Goal: Contribute content: Contribute content

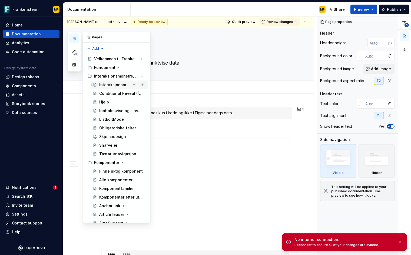
click at [110, 85] on div "Interaksjonsmønstre, guider og anbefalinger" at bounding box center [114, 84] width 31 height 5
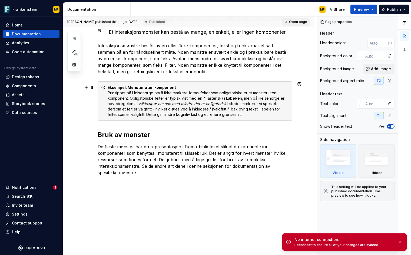
scroll to position [207, 0]
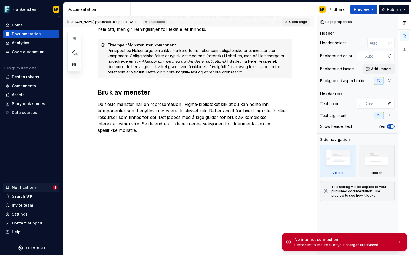
click at [41, 184] on div "Notifications 1" at bounding box center [31, 187] width 56 height 9
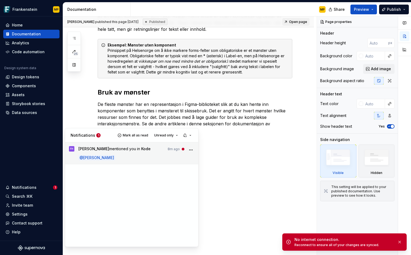
click at [151, 152] on span "[PERSON_NAME] mentioned you in Kode" at bounding box center [114, 149] width 72 height 7
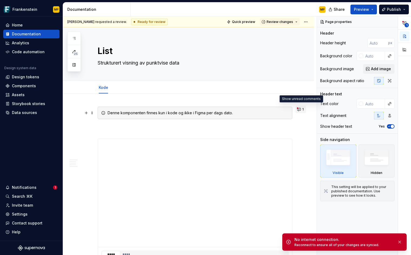
click at [300, 112] on button "1" at bounding box center [300, 110] width 11 height 8
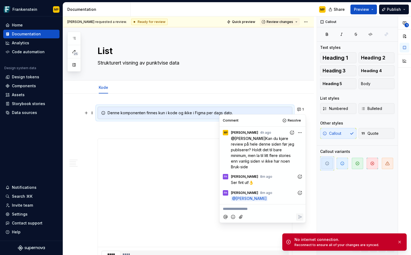
click at [299, 176] on icon "Add reaction" at bounding box center [299, 176] width 5 height 5
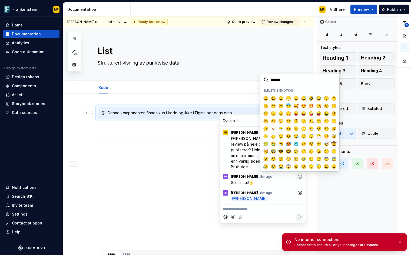
click at [293, 183] on p "Ser fint ut!👌" at bounding box center [267, 183] width 72 height 6
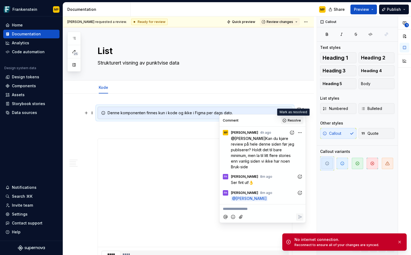
click at [296, 121] on span "Resolve" at bounding box center [294, 120] width 13 height 4
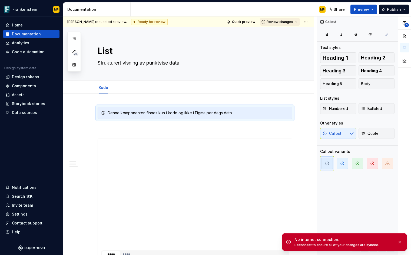
click at [284, 22] on span "Review changes" at bounding box center [279, 22] width 26 height 4
click at [288, 35] on div "Approve This page is ready to publish." at bounding box center [294, 35] width 47 height 10
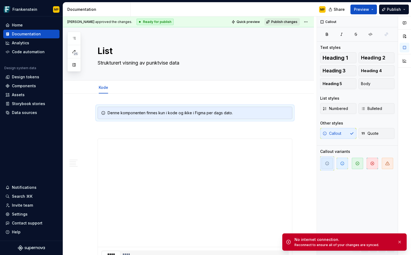
click at [285, 23] on span "Publish changes" at bounding box center [284, 22] width 26 height 4
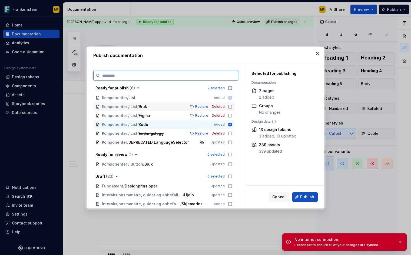
click at [230, 108] on icon at bounding box center [230, 107] width 4 height 4
click at [230, 116] on icon at bounding box center [230, 115] width 4 height 4
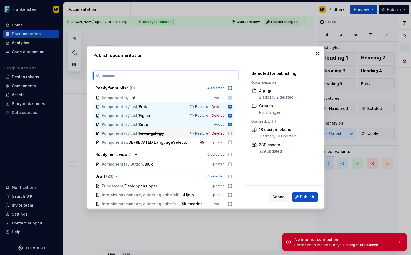
click at [230, 133] on icon at bounding box center [230, 133] width 4 height 4
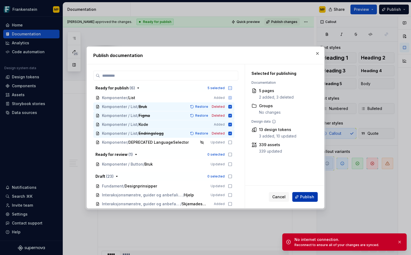
click at [311, 199] on span "Publish" at bounding box center [307, 196] width 14 height 5
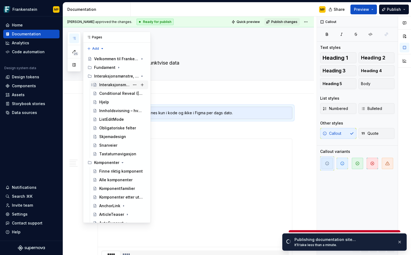
click at [117, 83] on div "Interaksjonsmønstre, guider og anbefalinger" at bounding box center [114, 84] width 31 height 5
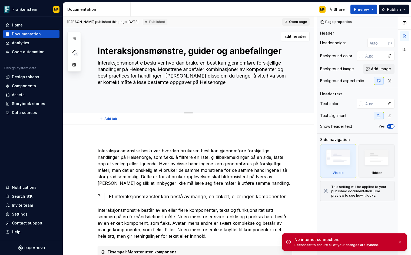
scroll to position [7, 0]
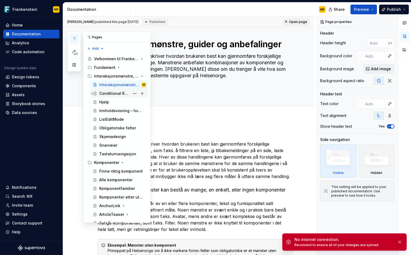
click at [119, 94] on div "Conditional Reveal ([GEOGRAPHIC_DATA])" at bounding box center [114, 93] width 31 height 5
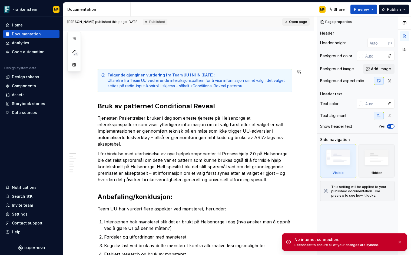
scroll to position [90, 0]
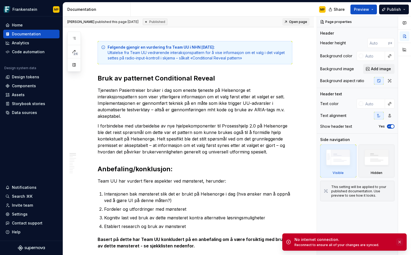
click at [397, 243] on button "button" at bounding box center [399, 242] width 7 height 8
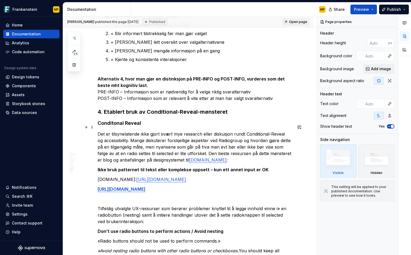
scroll to position [1360, 0]
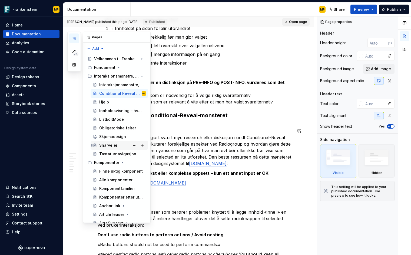
click at [113, 144] on div "Snarveier" at bounding box center [108, 145] width 18 height 5
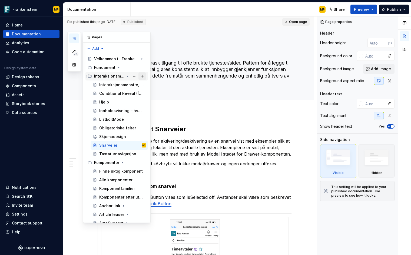
click at [138, 76] on button "Page tree" at bounding box center [142, 76] width 8 height 8
type textarea "*"
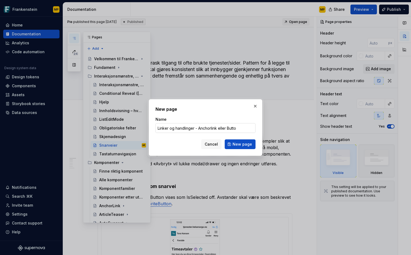
type input "Linker og handlinger - Anchorlink eller Button"
click at [245, 142] on span "New page" at bounding box center [241, 144] width 19 height 5
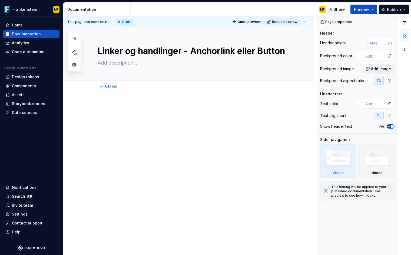
type textarea "*"
click at [135, 110] on p at bounding box center [195, 108] width 195 height 6
click at [122, 101] on div at bounding box center [188, 150] width 251 height 116
click at [119, 110] on p at bounding box center [195, 108] width 195 height 6
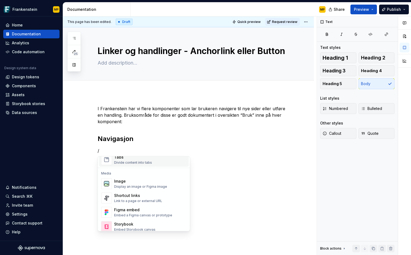
scroll to position [210, 0]
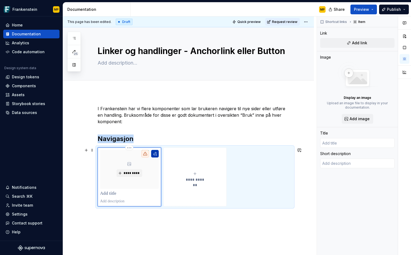
click at [153, 156] on button "button" at bounding box center [155, 154] width 8 height 8
type textarea "*"
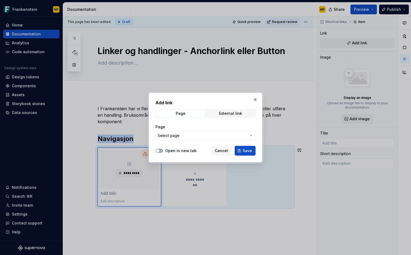
click at [177, 138] on button "Select page" at bounding box center [205, 136] width 100 height 10
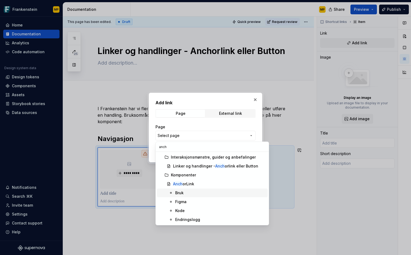
type input "anch"
click at [190, 190] on div "Bruk" at bounding box center [220, 192] width 90 height 5
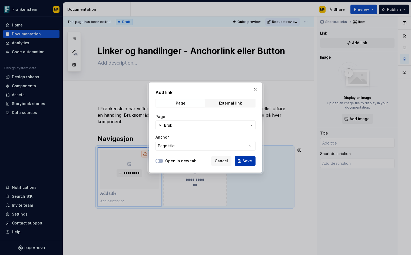
click at [245, 159] on span "Save" at bounding box center [246, 160] width 9 height 5
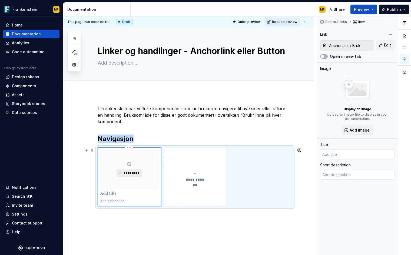
click at [132, 174] on span "*********" at bounding box center [131, 173] width 16 height 4
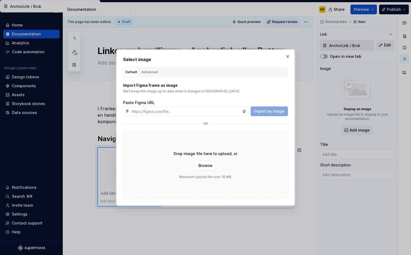
type textarea "*"
type input "Bruk"
click at [286, 57] on button "button" at bounding box center [288, 57] width 8 height 8
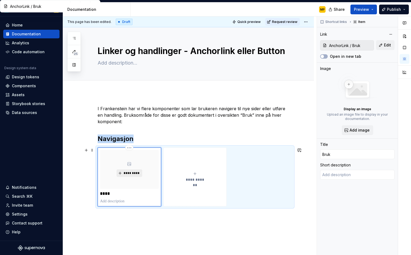
click at [128, 174] on span "*********" at bounding box center [131, 173] width 16 height 4
click at [389, 44] on span "Edit" at bounding box center [387, 44] width 7 height 5
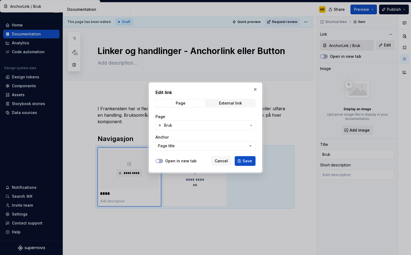
click at [187, 126] on span "Bruk" at bounding box center [205, 125] width 83 height 5
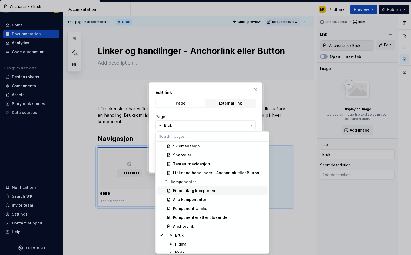
scroll to position [426, 0]
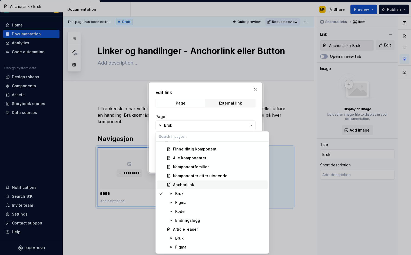
click at [195, 186] on div "AnchorLink" at bounding box center [219, 184] width 92 height 5
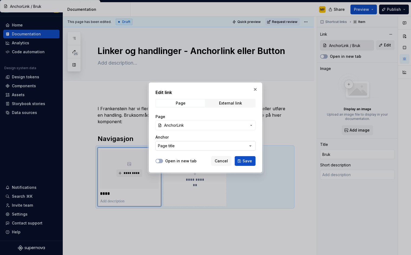
click at [192, 145] on button "Page title" at bounding box center [205, 146] width 100 height 10
click at [192, 145] on div "Edit link Page External link Page AnchorLink Anchor Page title Open in new tab …" at bounding box center [205, 127] width 411 height 255
click at [247, 162] on span "Save" at bounding box center [246, 160] width 9 height 5
type textarea "*"
type input "AnchorLink"
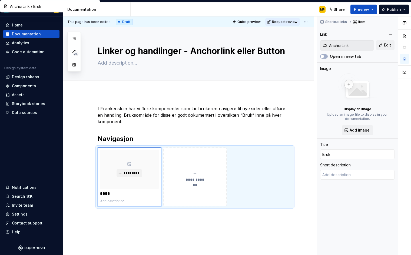
type textarea "*"
type textarea "Lar innbygger navigere til ny side eller internt på siden via klikk på ett elle…"
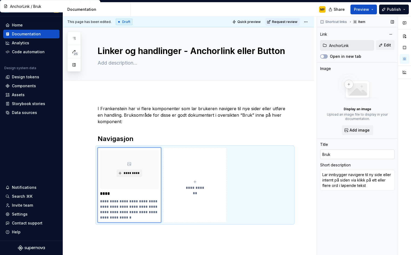
click at [340, 155] on input "Bruk" at bounding box center [357, 154] width 74 height 10
type textarea "*"
type input "A"
type textarea "*"
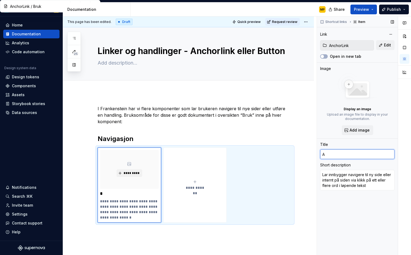
type input "An"
type textarea "*"
type input "Anc"
type textarea "*"
type input "Anch"
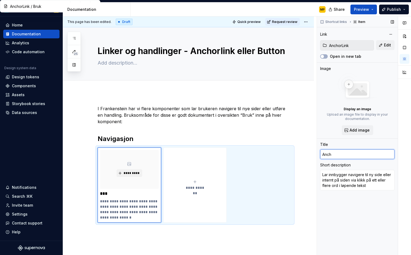
type textarea "*"
type input "Ancho"
type textarea "*"
type input "Anchor"
type textarea "*"
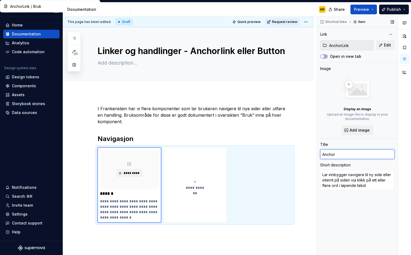
type input "Anchorl"
type textarea "*"
type input "Anchorli"
type textarea "*"
type input "Anchorlin"
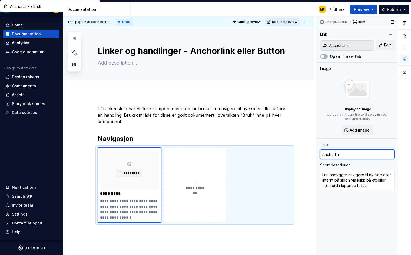
type textarea "*"
type input "Anchorlink"
type textarea "*"
type input "AnchorLink"
click at [359, 226] on div "Shortcut links Item Link AnchorLink Edit Open in new tab Image Display an image…" at bounding box center [357, 135] width 81 height 239
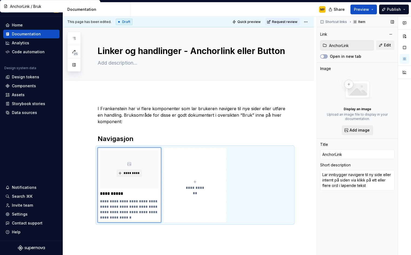
click at [364, 132] on span "Add image" at bounding box center [359, 130] width 20 height 5
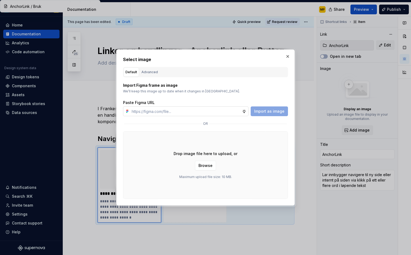
click at [168, 113] on input "text" at bounding box center [185, 111] width 112 height 10
click at [251, 123] on div "or" at bounding box center [205, 124] width 165 height 6
click at [149, 75] on button "Advanced" at bounding box center [149, 72] width 20 height 9
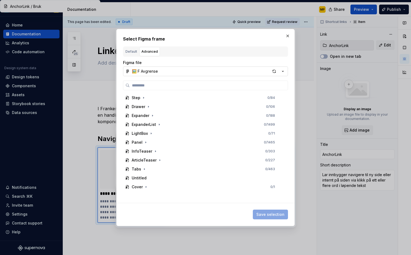
click at [163, 73] on button "🖼️ F Avgrense" at bounding box center [205, 71] width 165 height 10
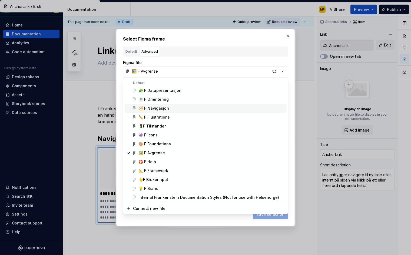
click at [167, 108] on div "🧭 F Navigasjon" at bounding box center [153, 108] width 31 height 5
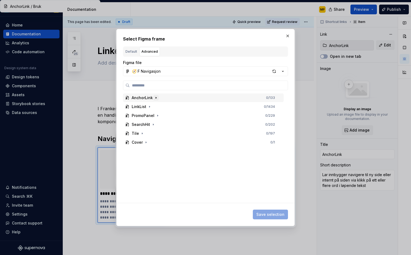
click at [155, 98] on icon "button" at bounding box center [156, 98] width 4 height 4
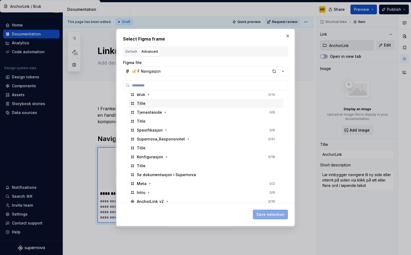
scroll to position [0, 0]
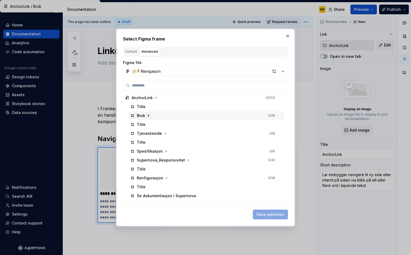
click at [148, 116] on icon "button" at bounding box center [148, 115] width 1 height 1
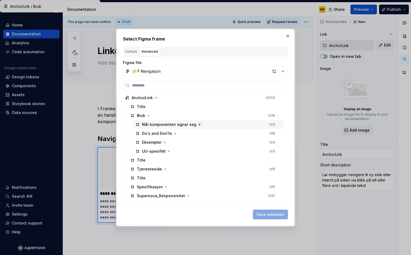
click at [198, 126] on icon "button" at bounding box center [199, 124] width 4 height 4
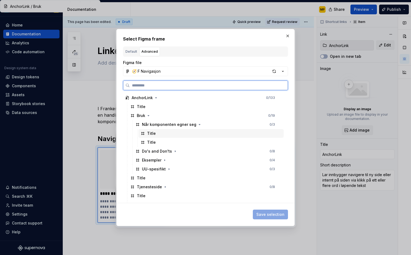
click at [164, 136] on div "Title" at bounding box center [210, 133] width 145 height 9
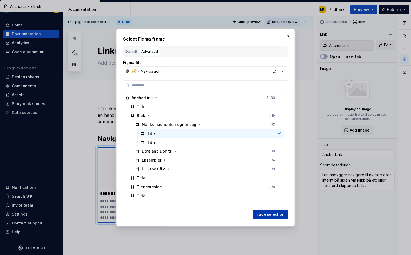
click at [282, 215] on span "Save selection" at bounding box center [270, 214] width 28 height 5
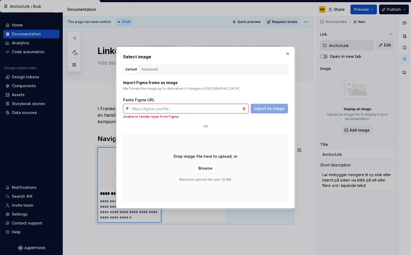
type textarea "*"
type input "AnchorLink"
click at [154, 70] on div "Advanced" at bounding box center [149, 69] width 16 height 5
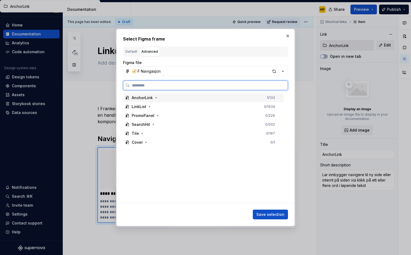
click at [151, 98] on div "AnchorLink" at bounding box center [142, 97] width 21 height 5
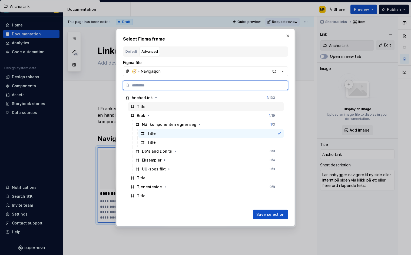
click at [146, 106] on div "Title" at bounding box center [205, 106] width 155 height 9
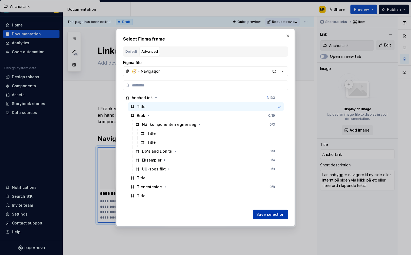
click at [284, 213] on button "Save selection" at bounding box center [270, 215] width 35 height 10
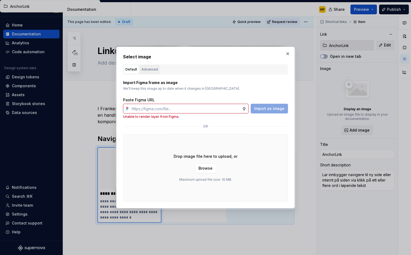
click at [151, 68] on div "Advanced" at bounding box center [149, 69] width 16 height 5
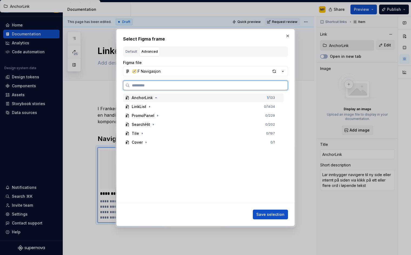
click at [161, 99] on div "AnchorLink 1 / 133" at bounding box center [203, 97] width 161 height 9
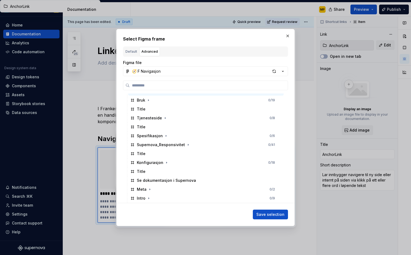
scroll to position [69, 0]
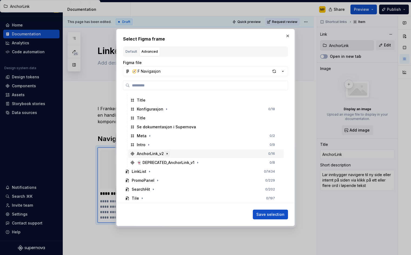
click at [166, 155] on icon "button" at bounding box center [167, 154] width 4 height 4
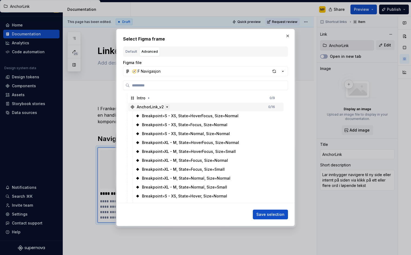
scroll to position [112, 0]
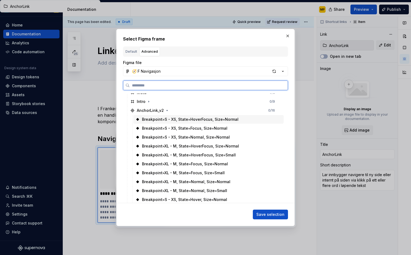
click at [175, 121] on div "Breakpoint=S - XS, State=HoverFocus, Size=Normal" at bounding box center [190, 119] width 96 height 5
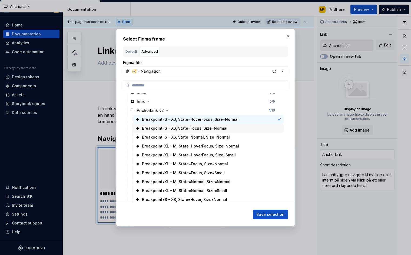
scroll to position [115, 0]
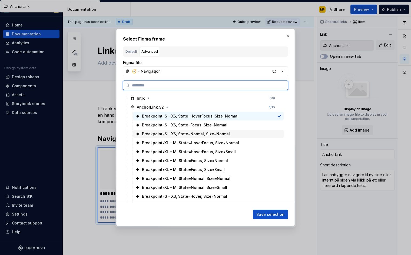
click at [226, 135] on div "Breakpoint=S - XS, State=Normal, Size=Normal" at bounding box center [186, 133] width 88 height 5
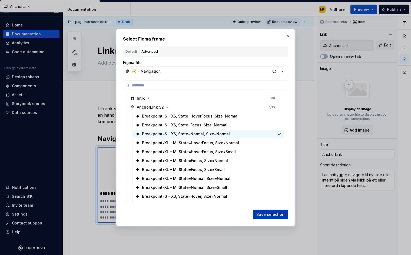
click at [265, 217] on span "Save selection" at bounding box center [270, 214] width 28 height 5
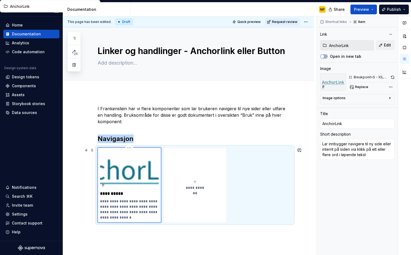
click at [125, 170] on img at bounding box center [129, 169] width 59 height 39
click at [197, 185] on span "**********" at bounding box center [195, 187] width 24 height 5
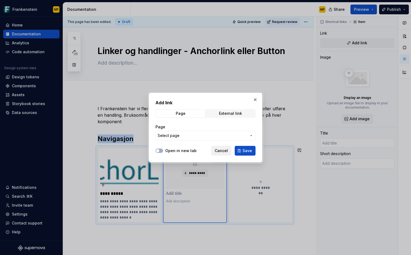
click at [221, 151] on span "Cancel" at bounding box center [221, 150] width 13 height 5
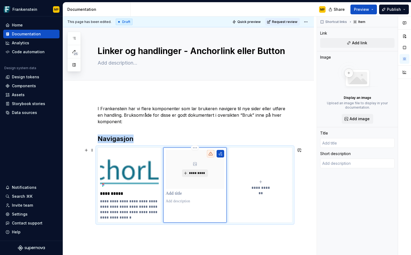
click at [193, 174] on span "*********" at bounding box center [197, 173] width 16 height 4
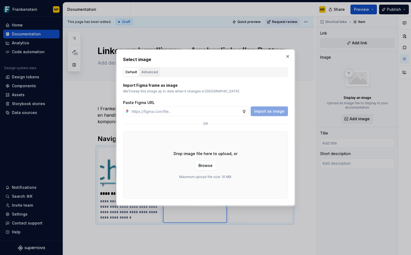
click at [153, 74] on div "Advanced" at bounding box center [149, 71] width 16 height 5
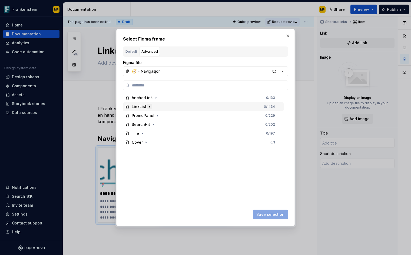
click at [149, 106] on icon "button" at bounding box center [149, 107] width 4 height 4
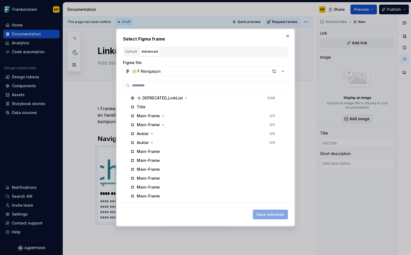
scroll to position [0, 0]
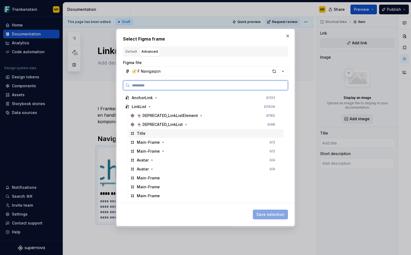
click at [163, 130] on div "Title" at bounding box center [205, 133] width 155 height 9
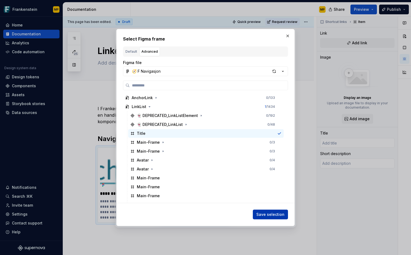
click at [281, 215] on span "Save selection" at bounding box center [270, 214] width 28 height 5
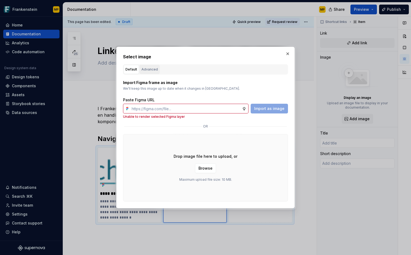
click at [148, 68] on div "Advanced" at bounding box center [149, 69] width 16 height 5
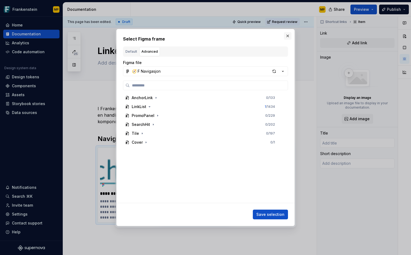
click at [289, 35] on button "button" at bounding box center [288, 36] width 8 height 8
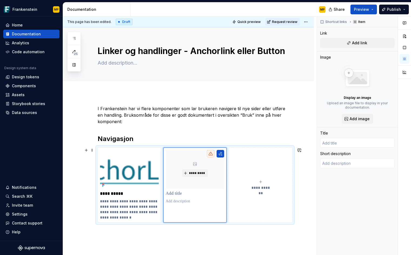
click at [265, 214] on button "**********" at bounding box center [260, 185] width 63 height 75
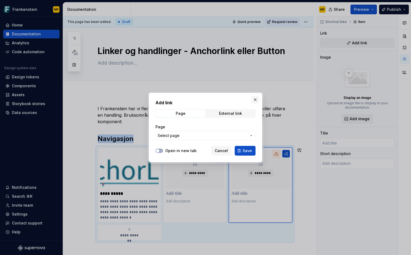
click at [255, 99] on button "button" at bounding box center [255, 100] width 8 height 8
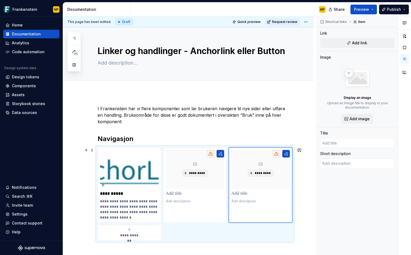
click at [140, 148] on div "**********" at bounding box center [195, 194] width 195 height 93
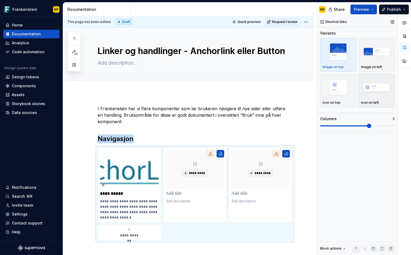
click at [373, 92] on img "button" at bounding box center [376, 87] width 31 height 20
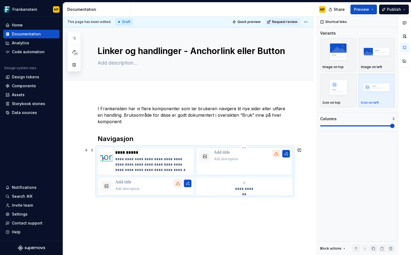
click at [264, 158] on p at bounding box center [251, 158] width 76 height 5
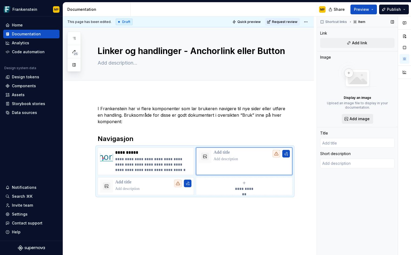
click at [356, 116] on button "Add image" at bounding box center [357, 119] width 31 height 10
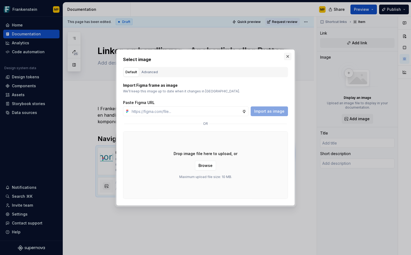
click at [289, 58] on button "button" at bounding box center [288, 57] width 8 height 8
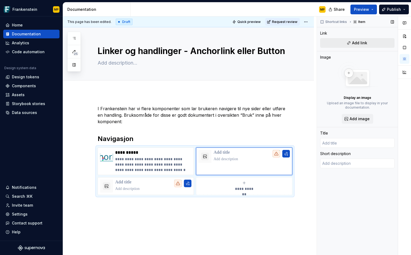
click at [354, 45] on span "Add link" at bounding box center [359, 42] width 15 height 5
type textarea "*"
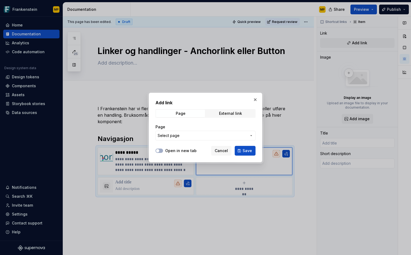
click at [193, 137] on span "Select page" at bounding box center [202, 135] width 89 height 5
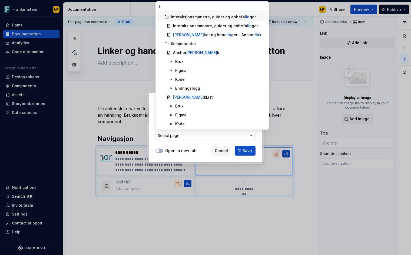
type input "link"
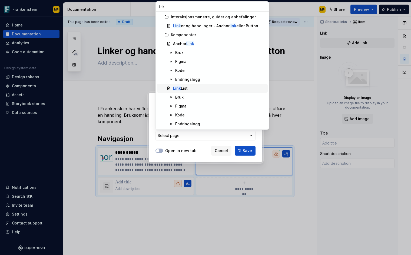
click at [197, 89] on div "Link List" at bounding box center [219, 88] width 92 height 5
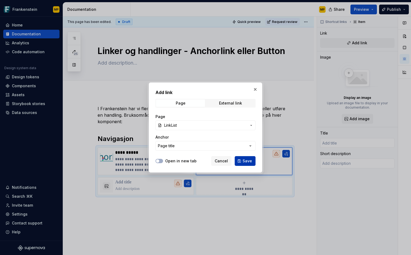
click at [240, 161] on button "Save" at bounding box center [245, 161] width 21 height 10
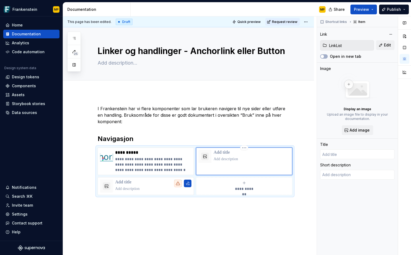
type textarea "*"
type input "LinkList"
type textarea "Liste med tydelige innganger som lar innbygger navigere til andre steder."
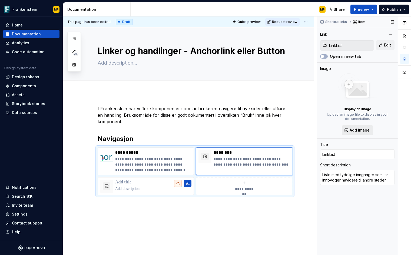
click at [364, 129] on span "Add image" at bounding box center [359, 130] width 20 height 5
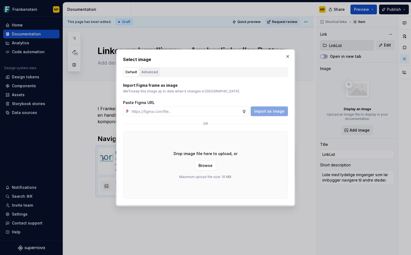
click at [150, 71] on div "Advanced" at bounding box center [149, 71] width 16 height 5
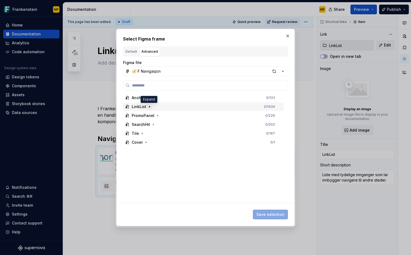
click at [150, 105] on icon "button" at bounding box center [149, 107] width 4 height 4
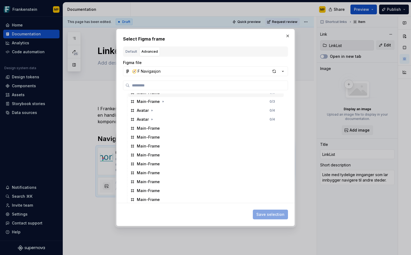
scroll to position [21, 0]
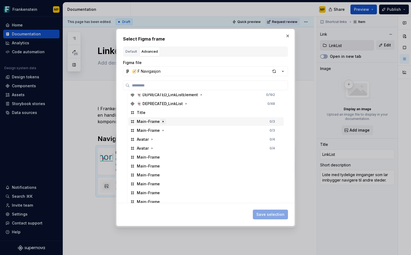
click at [161, 123] on icon "button" at bounding box center [163, 121] width 4 height 4
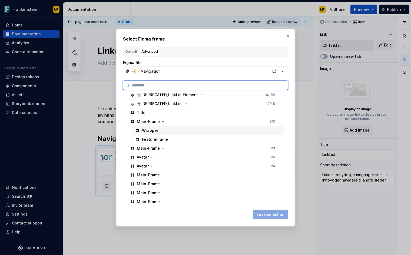
click at [162, 133] on div "Wrapper" at bounding box center [208, 130] width 150 height 9
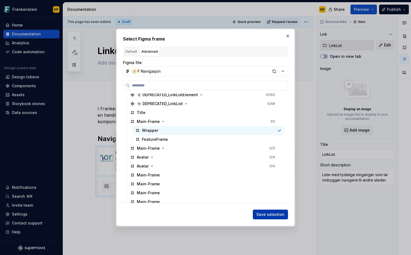
click at [266, 215] on span "Save selection" at bounding box center [270, 214] width 28 height 5
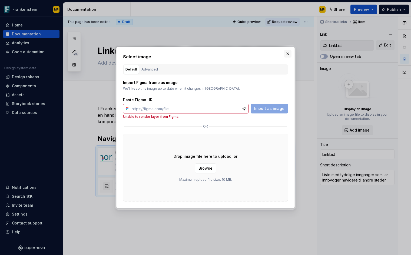
click at [288, 54] on button "button" at bounding box center [288, 54] width 8 height 8
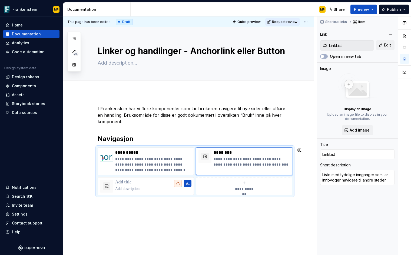
click at [193, 215] on div "**********" at bounding box center [188, 185] width 251 height 186
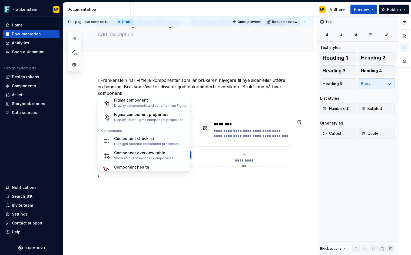
scroll to position [538, 0]
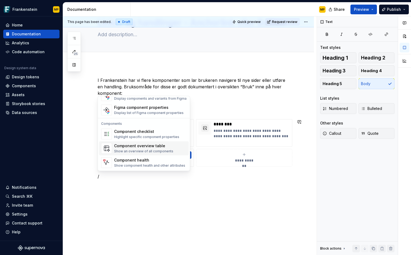
click at [156, 148] on div "Component overview table" at bounding box center [143, 145] width 59 height 5
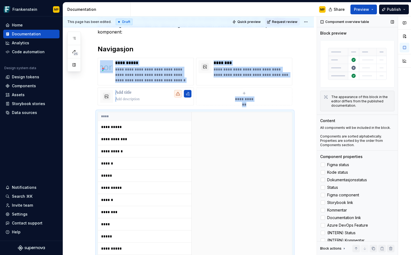
scroll to position [18, 0]
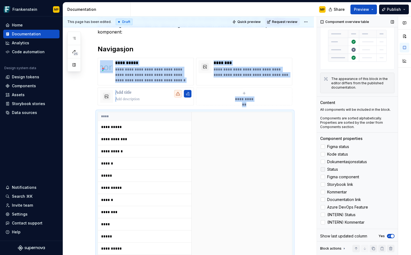
type textarea "*"
click at [348, 199] on span "Documentation link" at bounding box center [344, 200] width 34 height 4
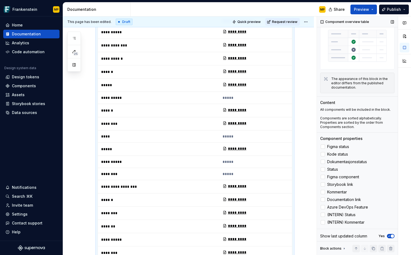
click at [387, 235] on icon "button" at bounding box center [389, 236] width 4 height 3
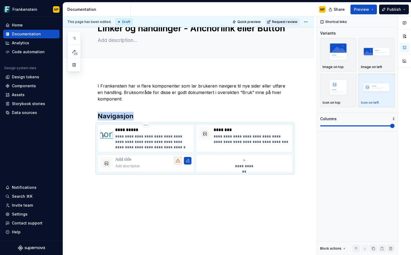
scroll to position [0, 0]
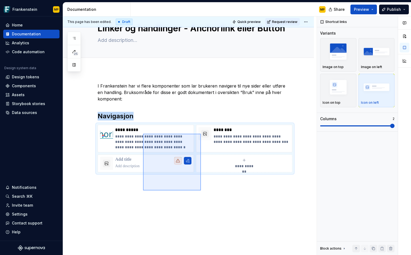
drag, startPoint x: 201, startPoint y: 190, endPoint x: 143, endPoint y: 134, distance: 81.0
click at [143, 134] on div "**********" at bounding box center [189, 135] width 253 height 239
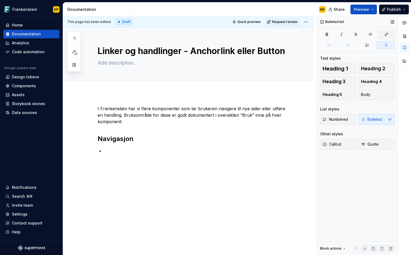
click at [390, 35] on button "button" at bounding box center [386, 35] width 16 height 8
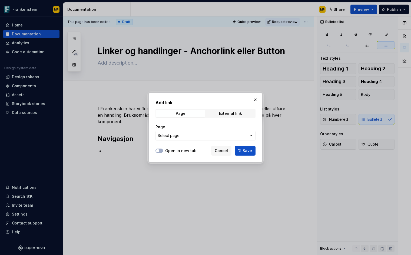
click at [192, 135] on span "Select page" at bounding box center [202, 135] width 89 height 5
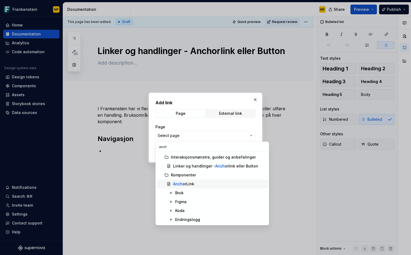
type input "anch"
click at [179, 185] on mark "Anch" at bounding box center [177, 184] width 9 height 5
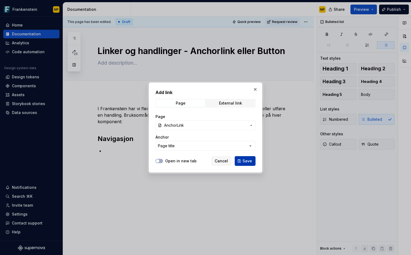
click at [250, 161] on span "Save" at bounding box center [246, 160] width 9 height 5
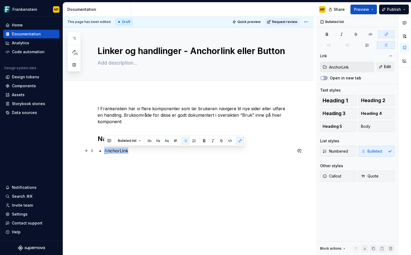
drag, startPoint x: 116, startPoint y: 151, endPoint x: 104, endPoint y: 150, distance: 12.7
click at [104, 150] on p "A nchorLink" at bounding box center [198, 151] width 188 height 6
type textarea "*"
click at [386, 33] on icon "button" at bounding box center [386, 34] width 4 height 4
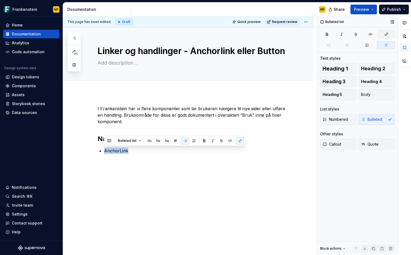
click at [387, 34] on icon "button" at bounding box center [386, 34] width 3 height 3
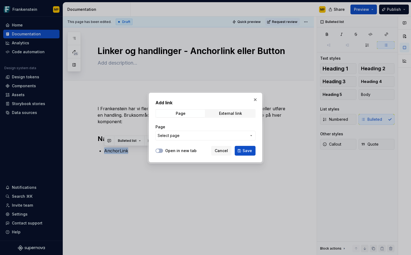
click at [202, 134] on span "Select page" at bounding box center [202, 135] width 89 height 5
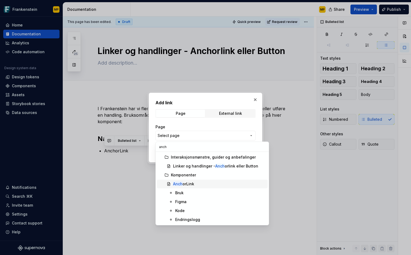
type input "anch"
click at [190, 184] on div "Anch orLink" at bounding box center [183, 183] width 21 height 5
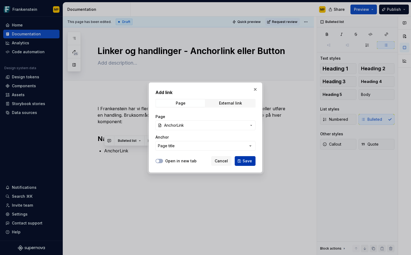
click at [255, 162] on button "Save" at bounding box center [245, 161] width 21 height 10
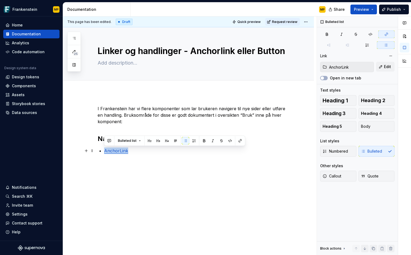
click at [155, 152] on p "AnchorLink" at bounding box center [198, 151] width 188 height 6
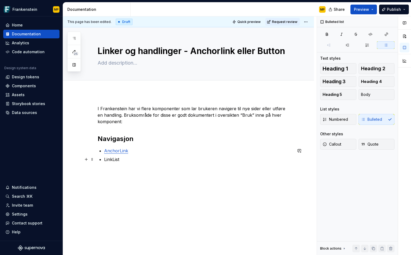
click at [110, 159] on p "LinkList" at bounding box center [198, 159] width 188 height 6
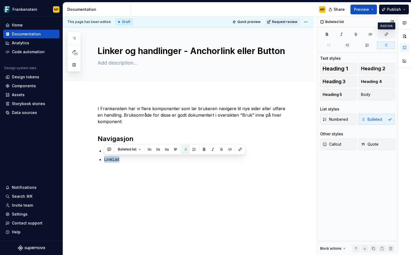
click at [386, 38] on button "button" at bounding box center [386, 35] width 16 height 8
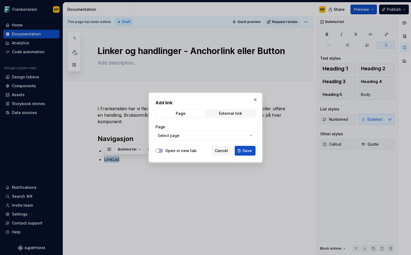
click at [213, 134] on span "Select page" at bounding box center [202, 135] width 89 height 5
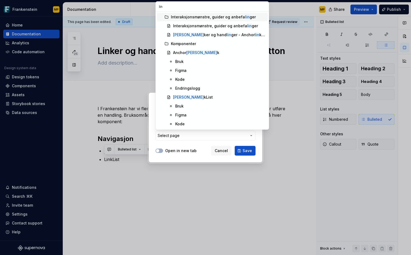
type input "link"
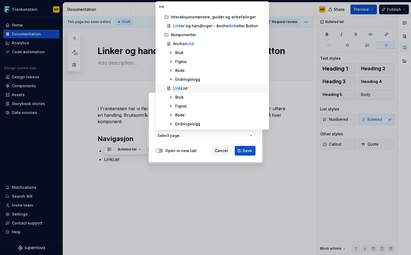
click at [184, 87] on div "Link List" at bounding box center [180, 88] width 15 height 5
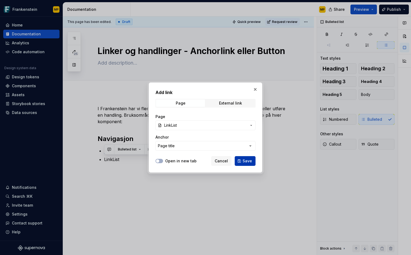
click at [246, 158] on span "Save" at bounding box center [246, 160] width 9 height 5
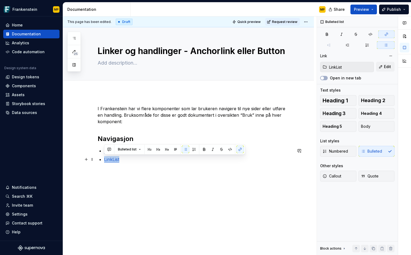
click at [142, 162] on p "LinkList" at bounding box center [198, 159] width 188 height 6
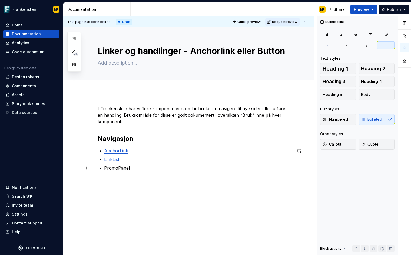
click at [115, 170] on p "PromoPanel" at bounding box center [198, 168] width 188 height 6
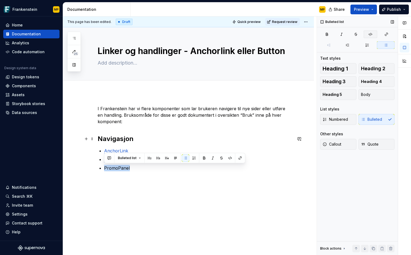
type textarea "*"
click at [389, 35] on button "button" at bounding box center [386, 35] width 16 height 8
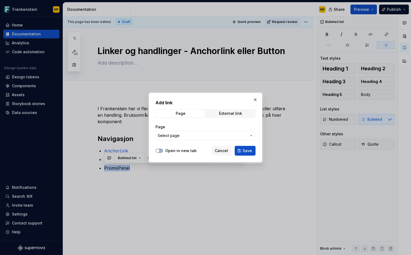
click at [202, 135] on span "Select page" at bounding box center [202, 135] width 89 height 5
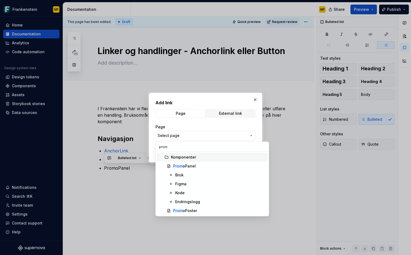
type input "promo"
click at [189, 164] on div "Promo Panel" at bounding box center [184, 165] width 23 height 5
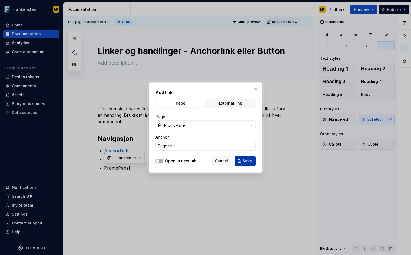
click at [249, 162] on span "Save" at bounding box center [246, 160] width 9 height 5
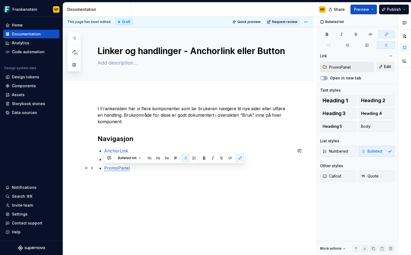
click at [141, 169] on p "PromoPanel" at bounding box center [198, 168] width 188 height 6
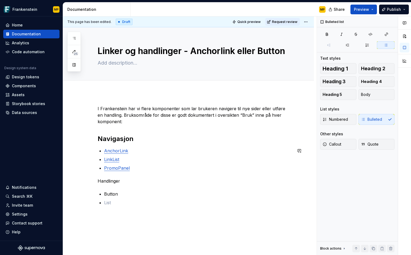
scroll to position [15, 0]
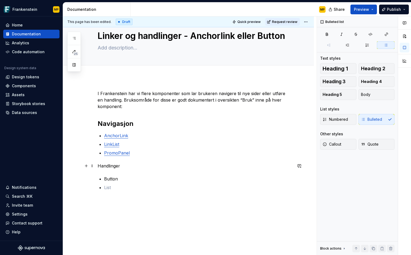
click at [115, 165] on p "Handlinger" at bounding box center [195, 166] width 195 height 6
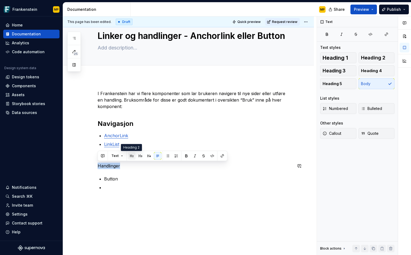
click at [133, 157] on button "button" at bounding box center [132, 156] width 8 height 8
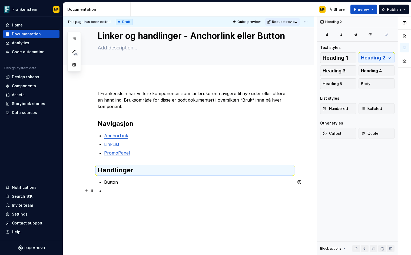
click at [119, 190] on p at bounding box center [198, 191] width 188 height 6
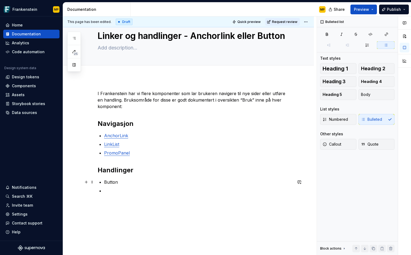
click at [113, 184] on p "Button" at bounding box center [198, 182] width 188 height 6
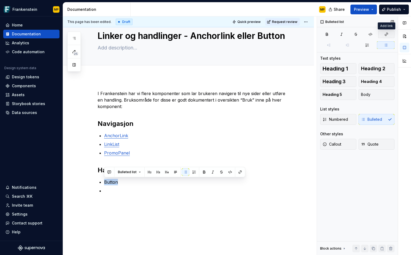
click at [386, 33] on icon "button" at bounding box center [386, 34] width 3 height 3
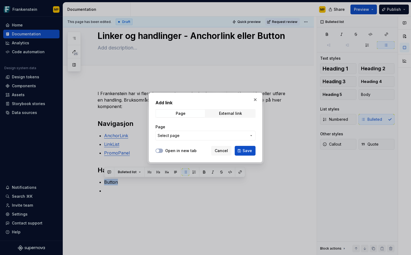
click at [210, 135] on span "Select page" at bounding box center [202, 135] width 89 height 5
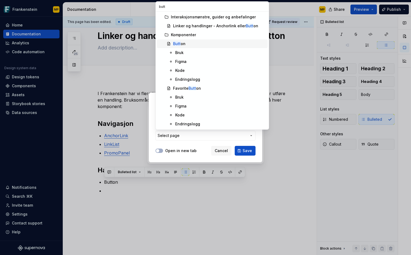
type input "butt"
click at [187, 44] on div "Butt on" at bounding box center [219, 43] width 92 height 5
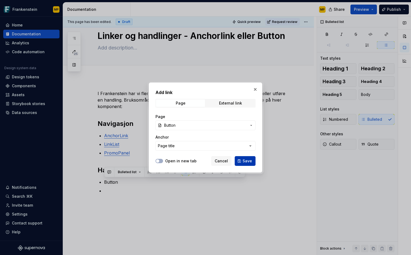
click at [248, 161] on span "Save" at bounding box center [246, 160] width 9 height 5
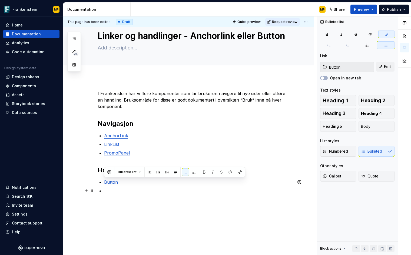
click at [125, 193] on p at bounding box center [198, 191] width 188 height 6
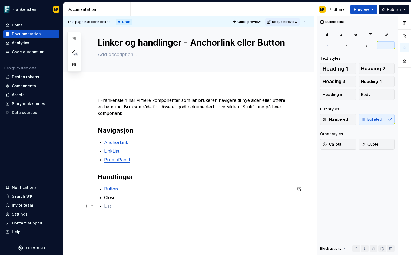
scroll to position [5, 0]
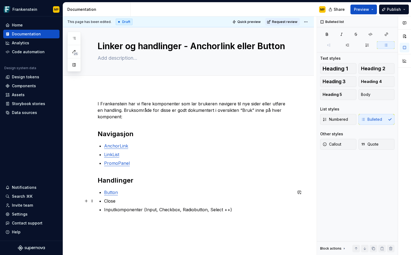
click at [115, 202] on p "Close" at bounding box center [198, 201] width 188 height 6
click at [113, 203] on p "Close" at bounding box center [198, 201] width 188 height 6
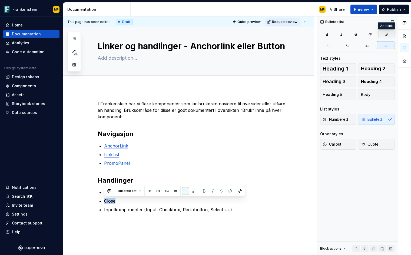
click at [392, 32] on button "button" at bounding box center [386, 35] width 16 height 8
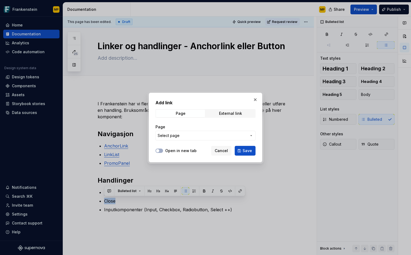
click at [190, 136] on span "Select page" at bounding box center [202, 135] width 89 height 5
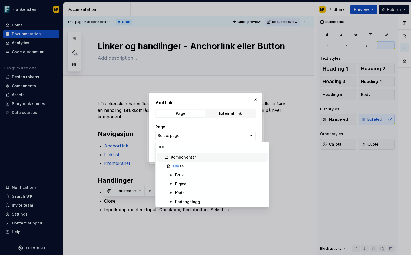
type input "clos"
click at [182, 166] on div "Clos e" at bounding box center [178, 165] width 11 height 5
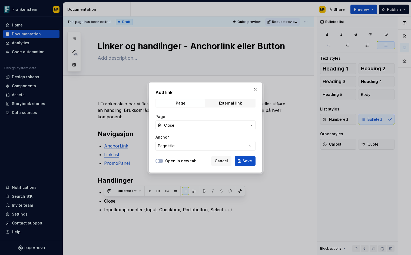
drag, startPoint x: 244, startPoint y: 163, endPoint x: 229, endPoint y: 174, distance: 18.9
click at [244, 163] on span "Save" at bounding box center [246, 160] width 9 height 5
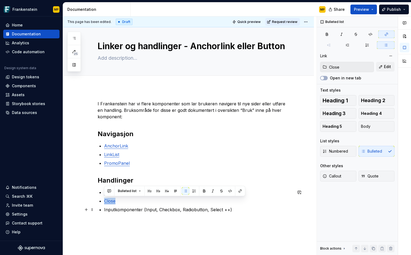
click at [149, 210] on p "Inputkomponenter (Input, Checkbox, Radiobutton, Select ++)" at bounding box center [198, 209] width 188 height 6
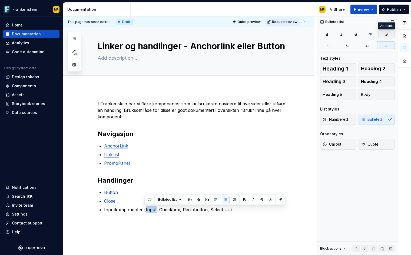
click at [389, 33] on button "button" at bounding box center [386, 35] width 16 height 8
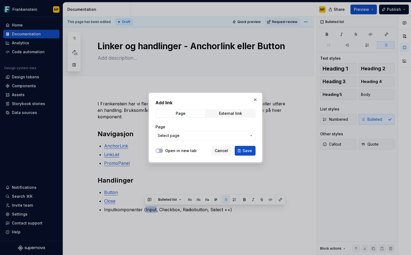
click at [179, 138] on span "Select page" at bounding box center [202, 135] width 89 height 5
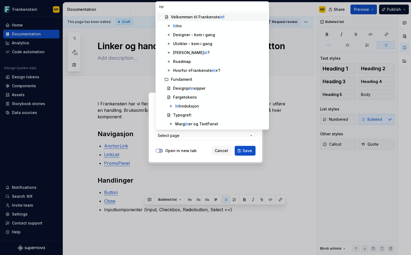
type input "inpu"
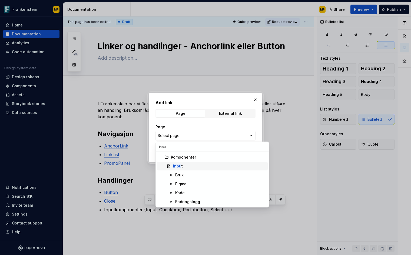
click at [184, 167] on div "Inpu t" at bounding box center [219, 165] width 92 height 5
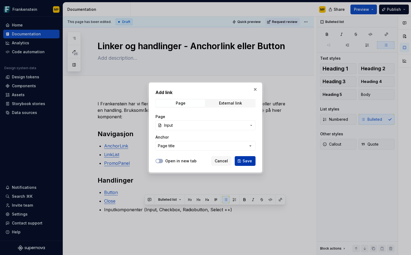
click at [247, 161] on span "Save" at bounding box center [246, 160] width 9 height 5
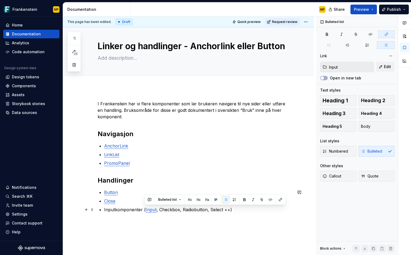
click at [166, 212] on p "Inputkomponenter ( Input , Checkbox, Radiobutton, Select ++)" at bounding box center [198, 209] width 188 height 6
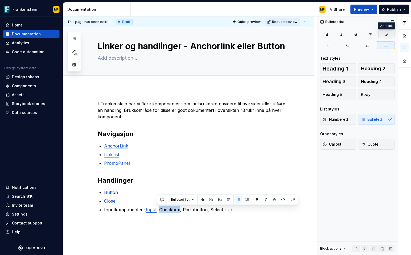
click at [387, 35] on icon "button" at bounding box center [386, 34] width 4 height 4
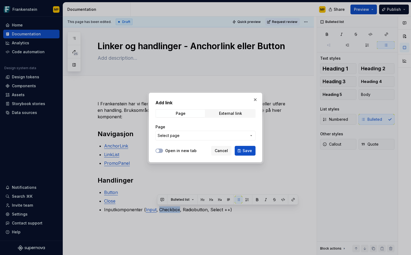
click at [185, 136] on span "Select page" at bounding box center [202, 135] width 89 height 5
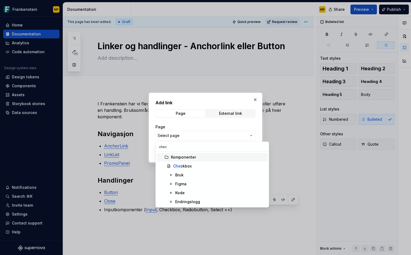
type input "check"
click at [189, 164] on div "Check box" at bounding box center [182, 165] width 19 height 5
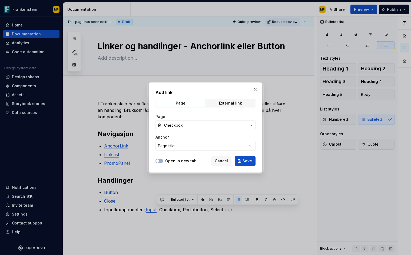
click at [247, 163] on span "Save" at bounding box center [246, 160] width 9 height 5
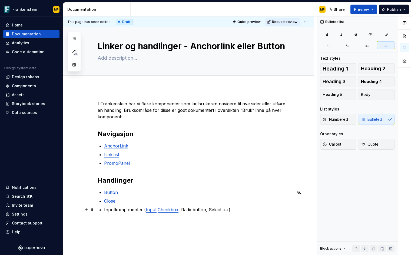
click at [195, 209] on p "Inputkomponenter ( Input , Checkbox , Radiobutton, Select ++)" at bounding box center [198, 209] width 188 height 6
drag, startPoint x: 195, startPoint y: 209, endPoint x: 198, endPoint y: 208, distance: 3.5
click at [195, 209] on p "Inputkomponenter ( Input , Checkbox , Radiobutton, Select ++)" at bounding box center [198, 209] width 188 height 6
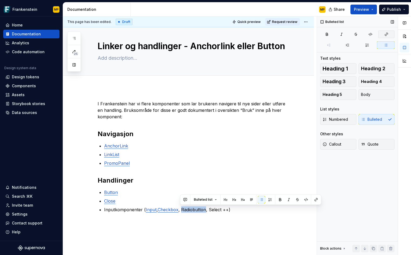
click at [389, 34] on button "button" at bounding box center [386, 35] width 16 height 8
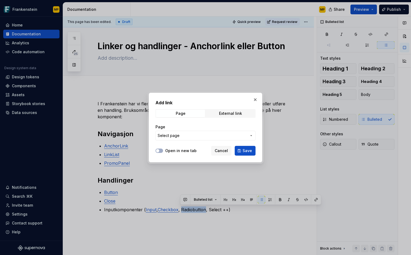
click at [189, 134] on span "Select page" at bounding box center [202, 135] width 89 height 5
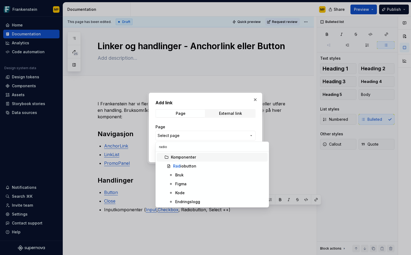
type input "radiob"
click at [186, 166] on div "Radiob utton" at bounding box center [184, 165] width 23 height 5
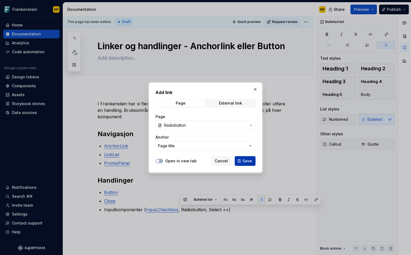
click at [245, 162] on span "Save" at bounding box center [246, 160] width 9 height 5
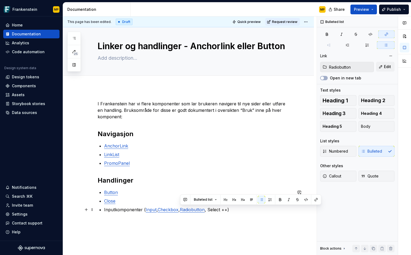
click at [212, 210] on p "Inputkomponenter ( Input , Checkbox , Radiobutton , Select ++)" at bounding box center [198, 209] width 188 height 6
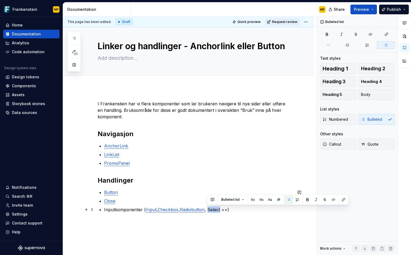
click at [212, 210] on p "Inputkomponenter ( Input , Checkbox , Radiobutton , Select ++)" at bounding box center [198, 209] width 188 height 6
click at [390, 34] on button "button" at bounding box center [386, 35] width 16 height 8
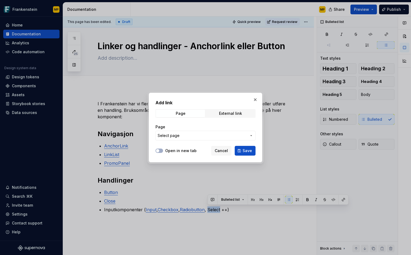
click at [201, 136] on span "Select page" at bounding box center [202, 135] width 89 height 5
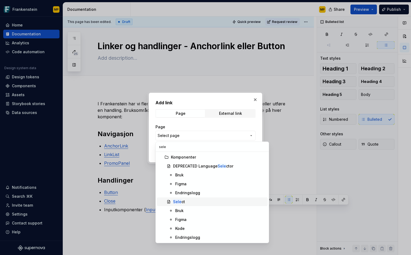
type input "sele"
drag, startPoint x: 189, startPoint y: 204, endPoint x: 192, endPoint y: 201, distance: 4.0
click at [189, 204] on div "Sele ct" at bounding box center [219, 201] width 92 height 5
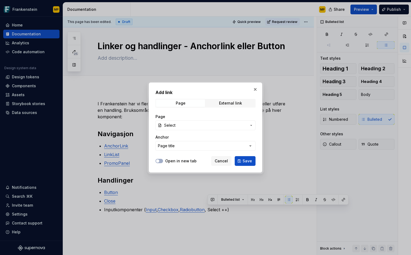
click at [247, 159] on span "Save" at bounding box center [246, 160] width 9 height 5
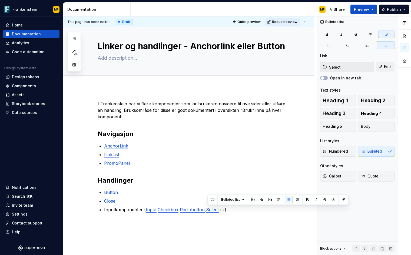
type textarea "*"
click at [143, 165] on p "PromoPanel" at bounding box center [198, 163] width 188 height 6
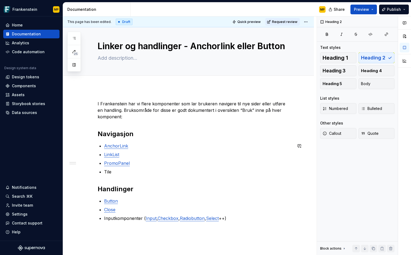
drag, startPoint x: 112, startPoint y: 179, endPoint x: 109, endPoint y: 175, distance: 5.4
click at [111, 178] on div "I Frankenstein har vi flere komponenter som lar brukeren navigere til nye sider…" at bounding box center [195, 161] width 195 height 121
click at [108, 171] on p "Tile" at bounding box center [198, 172] width 188 height 6
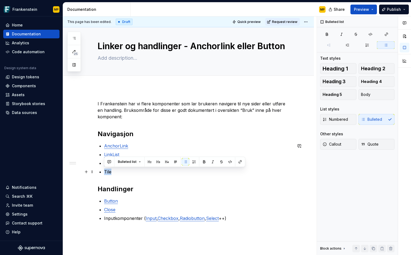
click at [108, 171] on p "Tile" at bounding box center [198, 172] width 188 height 6
click at [388, 34] on icon "button" at bounding box center [386, 34] width 4 height 4
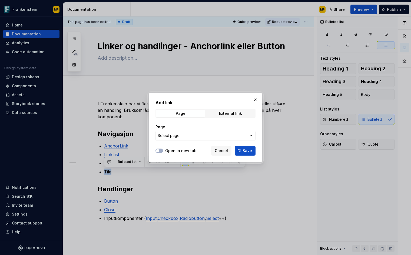
click at [189, 133] on span "Select page" at bounding box center [202, 135] width 89 height 5
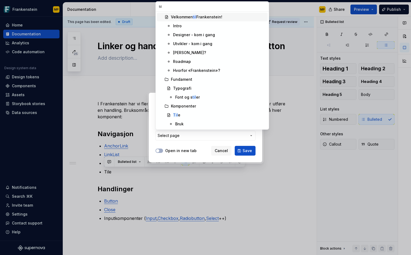
type input "tile"
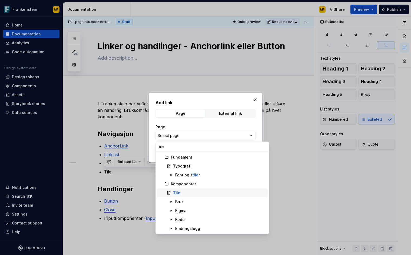
click at [189, 196] on span "Tile" at bounding box center [212, 193] width 111 height 9
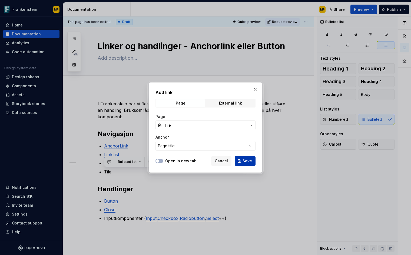
click at [246, 163] on span "Save" at bounding box center [246, 160] width 9 height 5
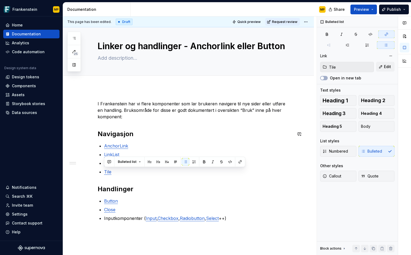
click at [203, 128] on div "I Frankenstein har vi flere komponenter som lar brukeren navigere til nye sider…" at bounding box center [195, 161] width 195 height 121
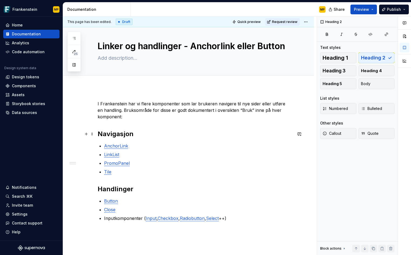
scroll to position [51, 0]
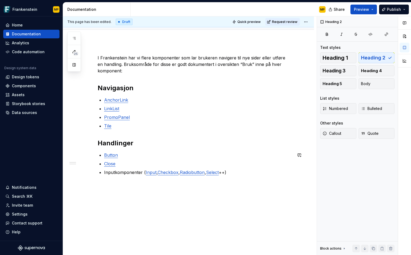
click at [249, 213] on div "I Frankenstein har vi flere komponenter som lar brukeren navigere til nye sider…" at bounding box center [188, 150] width 251 height 217
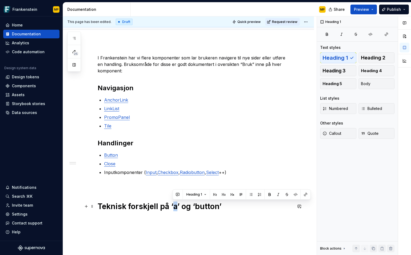
click at [174, 206] on h1 "Teknisk forskjell på ‘a’ og ‘button’" at bounding box center [195, 207] width 195 height 10
click at [297, 195] on button "button" at bounding box center [296, 195] width 8 height 8
click at [203, 207] on h1 "Teknisk forskjell på ‘ a ’ og ‘button’" at bounding box center [195, 207] width 195 height 10
drag, startPoint x: 323, startPoint y: 195, endPoint x: 316, endPoint y: 198, distance: 8.1
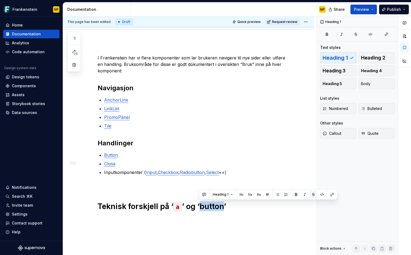
click at [323, 195] on button "button" at bounding box center [322, 195] width 8 height 8
click at [172, 206] on h1 "Teknisk forskjell på ‘ a ’ og ‘ button ’" at bounding box center [195, 207] width 195 height 10
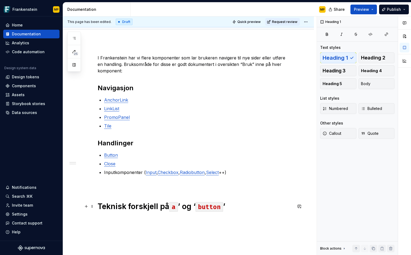
click at [182, 205] on h1 "Teknisk forskjell på a ’ og ‘ button ’" at bounding box center [195, 207] width 195 height 10
click at [194, 205] on h1 "Teknisk forskjell på a og ‘ button ’" at bounding box center [195, 207] width 195 height 10
click at [224, 204] on h1 "Teknisk forskjell på a og button ’" at bounding box center [195, 207] width 195 height 10
click at [242, 206] on h1 "Teknisk forskjell på a og button" at bounding box center [195, 207] width 195 height 10
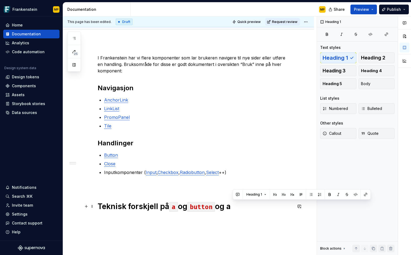
drag, startPoint x: 239, startPoint y: 207, endPoint x: 234, endPoint y: 208, distance: 5.4
click at [234, 208] on h1 "Teknisk forskjell på a og button og a" at bounding box center [195, 207] width 195 height 10
click at [356, 195] on button "button" at bounding box center [356, 195] width 8 height 8
drag, startPoint x: 189, startPoint y: 206, endPoint x: 170, endPoint y: 206, distance: 19.5
click at [170, 206] on h1 "Teknisk forskjell på a og button og a" at bounding box center [195, 207] width 195 height 10
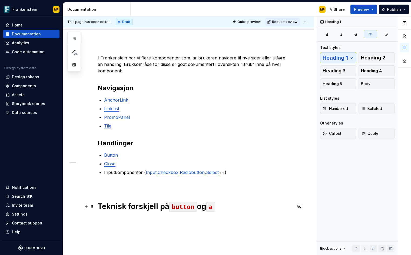
click at [245, 212] on div "I Frankenstein har vi flere komponenter som lar brukeren navigere til nye sider…" at bounding box center [195, 136] width 195 height 163
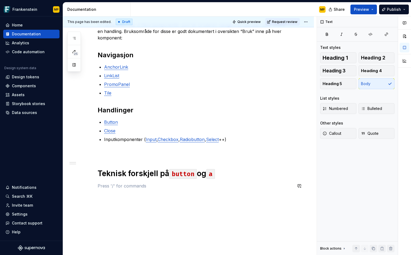
scroll to position [101, 0]
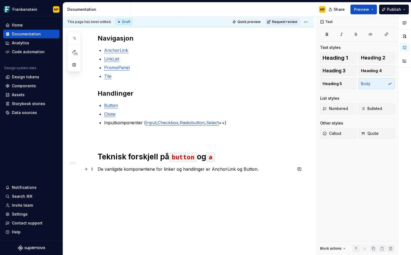
click at [222, 169] on p "De vanligste komponentene for linker og handlinger er AnchorLink og Button." at bounding box center [195, 169] width 195 height 6
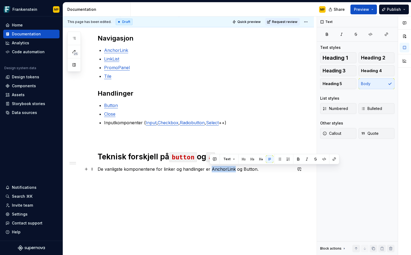
click at [222, 169] on p "De vanligste komponentene for linker og handlinger er AnchorLink og Button." at bounding box center [195, 169] width 195 height 6
click at [324, 159] on button "button" at bounding box center [324, 159] width 8 height 8
click at [333, 159] on button "button" at bounding box center [334, 159] width 8 height 8
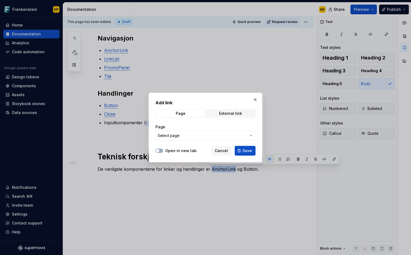
click at [193, 134] on span "Select page" at bounding box center [202, 135] width 89 height 5
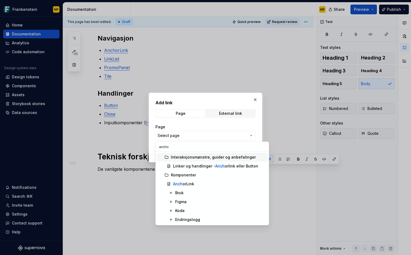
type input "anchor"
click at [186, 183] on div "Anchor Link" at bounding box center [183, 183] width 21 height 5
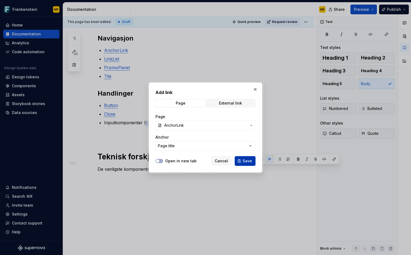
click at [245, 161] on span "Save" at bounding box center [246, 160] width 9 height 5
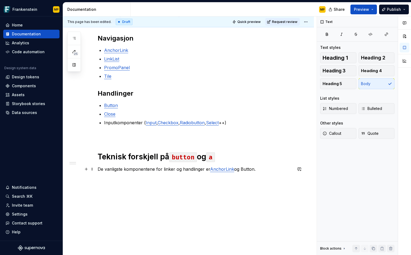
click at [248, 168] on p "De vanligste komponentene for linker og handlinger er AnchorLink og Button." at bounding box center [195, 169] width 195 height 6
click at [365, 160] on button "button" at bounding box center [365, 159] width 8 height 8
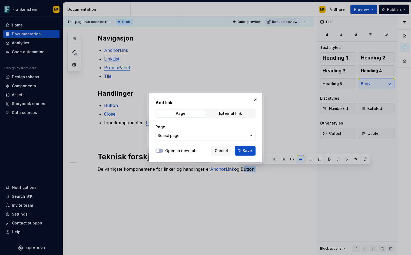
click at [180, 133] on span "Select page" at bounding box center [202, 135] width 89 height 5
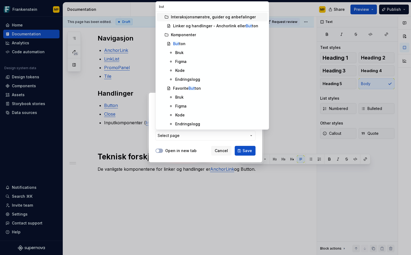
type input "butt"
click at [182, 51] on div "Bruk" at bounding box center [179, 52] width 8 height 5
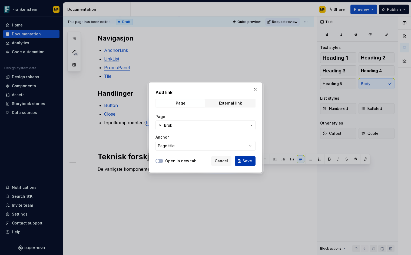
click at [250, 159] on span "Save" at bounding box center [246, 160] width 9 height 5
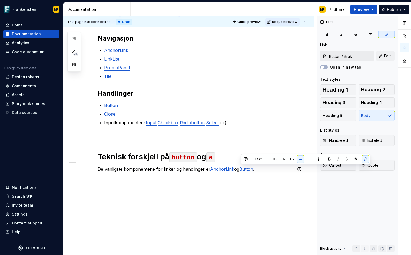
click at [278, 174] on div "I Frankenstein har vi flere komponenter som lar brukeren navigere til nye sider…" at bounding box center [195, 92] width 195 height 174
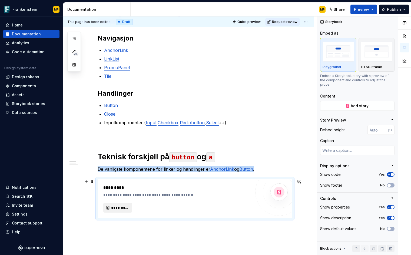
click at [124, 207] on span "*********" at bounding box center [120, 207] width 18 height 5
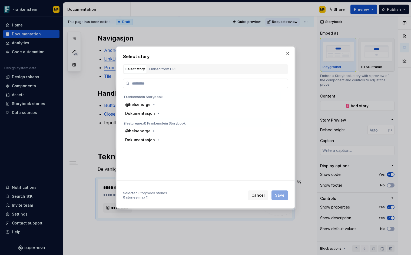
type textarea "*"
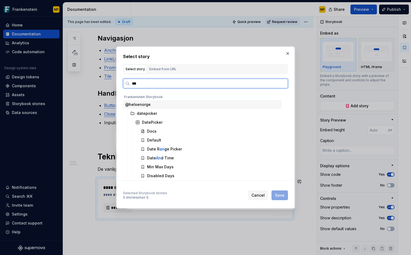
type input "****"
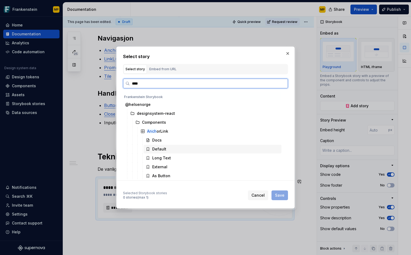
click at [165, 148] on div "Default" at bounding box center [159, 148] width 14 height 5
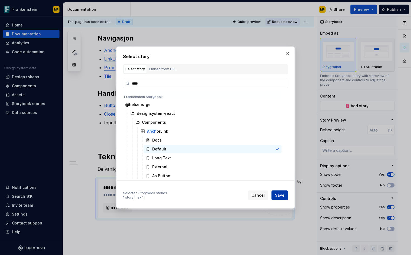
click at [281, 198] on span "Save" at bounding box center [279, 195] width 9 height 5
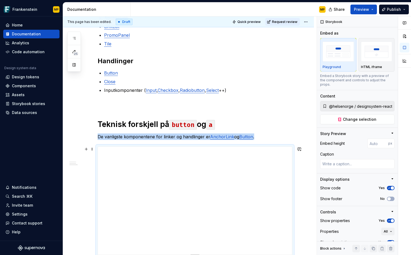
scroll to position [193, 0]
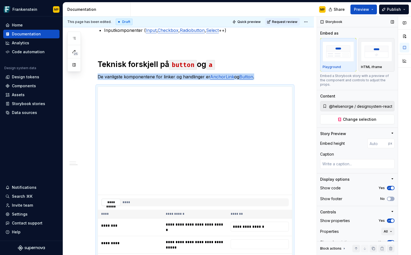
click at [387, 189] on icon "button" at bounding box center [389, 187] width 4 height 3
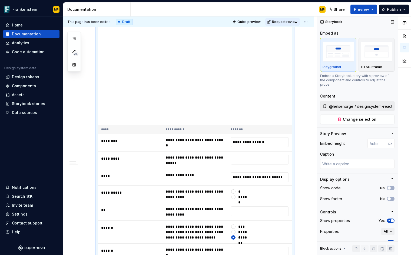
click at [387, 219] on icon "button" at bounding box center [389, 220] width 4 height 3
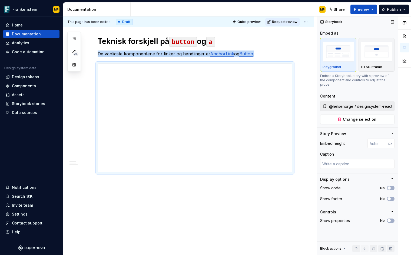
scroll to position [216, 0]
type textarea "*"
type input "398"
type textarea "*"
type input "393"
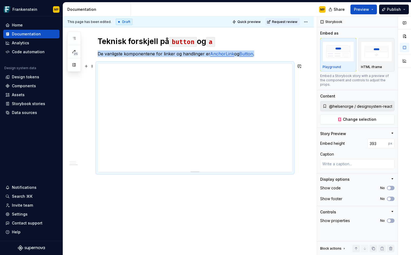
type textarea "*"
type input "359"
type textarea "*"
type input "314"
type textarea "*"
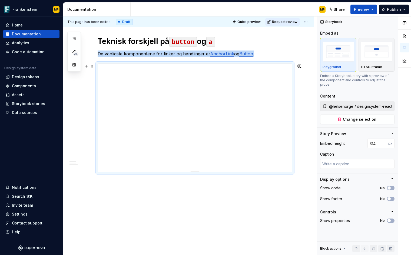
type input "259"
type textarea "*"
type input "191"
type textarea "*"
type input "110"
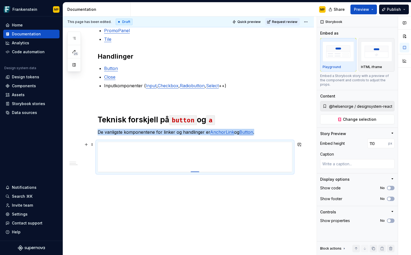
type textarea "*"
type input "100"
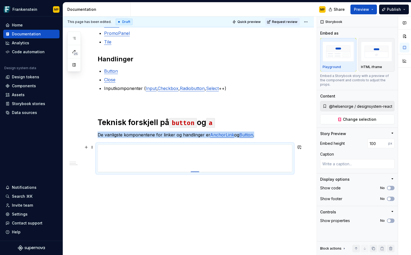
type textarea "*"
type input "101"
type textarea "*"
type input "102"
type textarea "*"
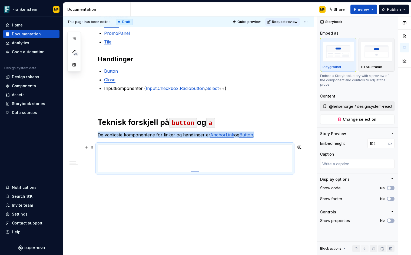
type input "104"
type textarea "*"
type input "108"
type textarea "*"
type input "114"
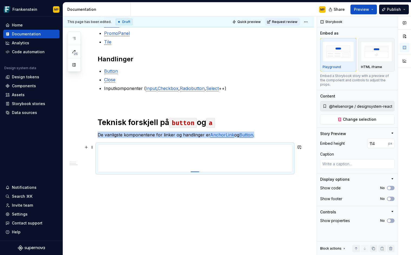
type textarea "*"
type input "121"
type textarea "*"
type input "131"
type textarea "*"
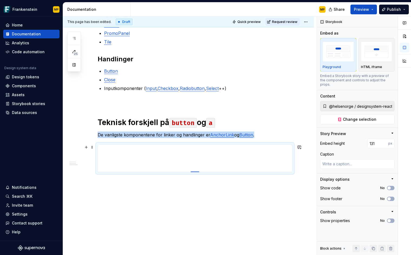
type input "142"
type textarea "*"
type input "154"
type textarea "*"
type input "168"
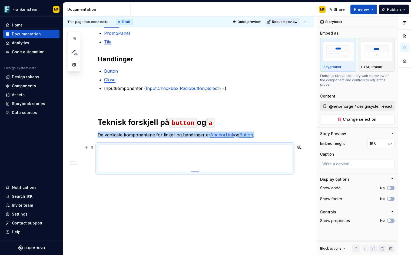
type textarea "*"
type input "183"
type textarea "*"
type input "199"
type textarea "*"
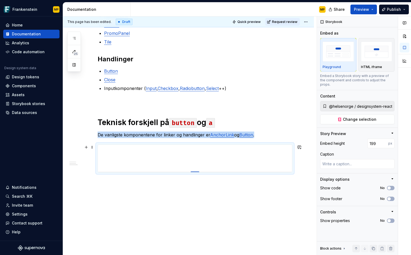
type input "215"
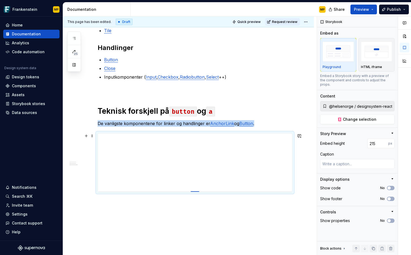
type textarea "*"
type input "232"
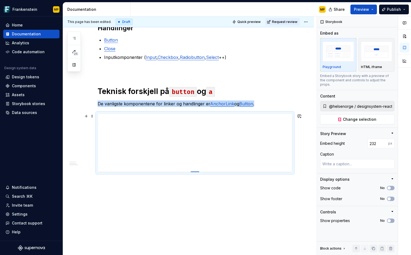
type textarea "*"
type input "265"
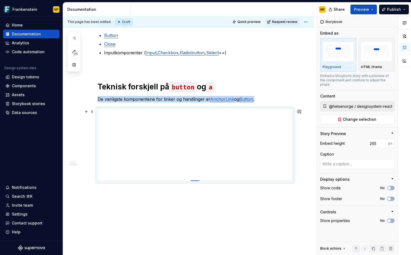
type textarea "*"
type input "281"
type textarea "*"
type input "297"
type textarea "*"
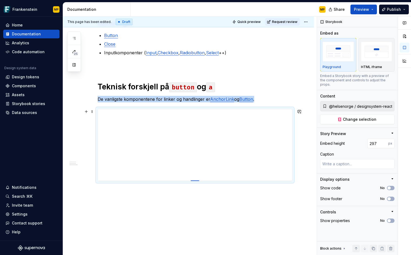
type input "312"
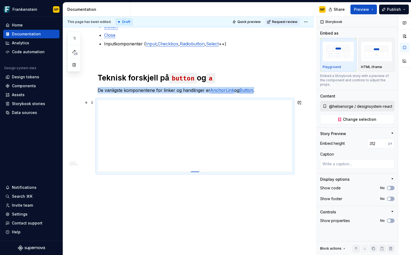
type textarea "*"
type input "327"
type textarea "*"
type input "342"
type textarea "*"
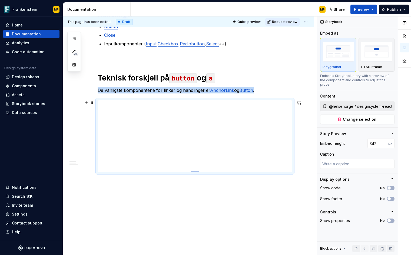
type input "356"
type textarea "*"
type input "370"
type textarea "*"
type input "383"
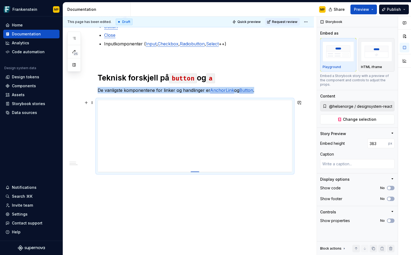
type textarea "*"
type input "396"
type textarea "*"
type input "408"
type textarea "*"
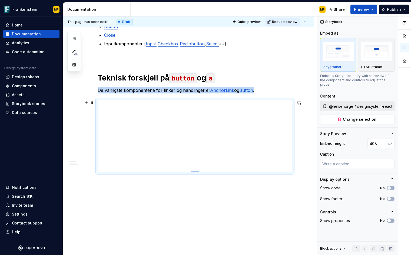
type input "412"
type textarea "*"
type input "411"
type textarea "*"
type input "410"
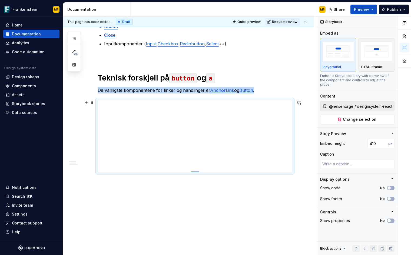
type textarea "*"
type input "409"
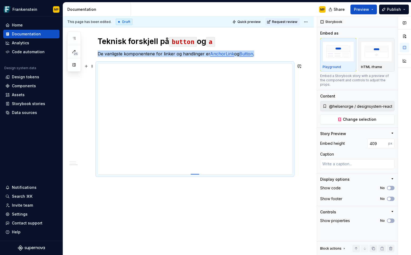
type textarea "*"
type input "408"
type textarea "*"
type input "407"
type textarea "*"
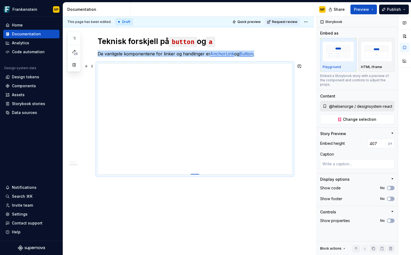
type input "406"
type textarea "*"
type input "405"
type textarea "*"
type input "404"
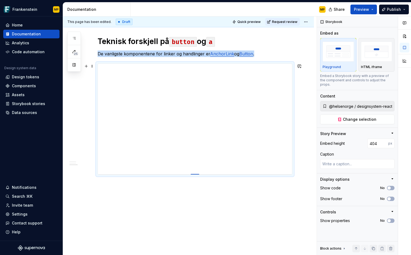
type textarea "*"
type input "402"
type textarea "*"
type input "401"
type textarea "*"
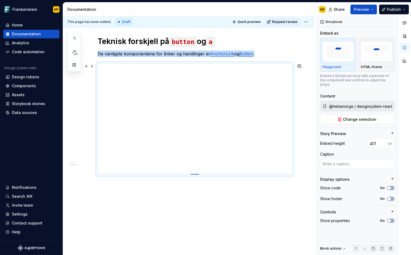
type input "400"
type textarea "*"
type input "399"
type textarea "*"
type input "397"
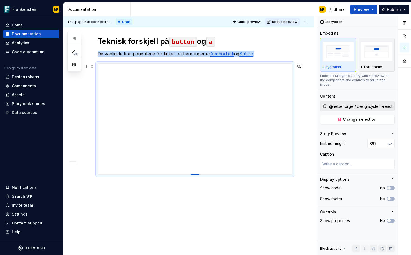
type textarea "*"
type input "394"
type textarea "*"
type input "389"
type textarea "*"
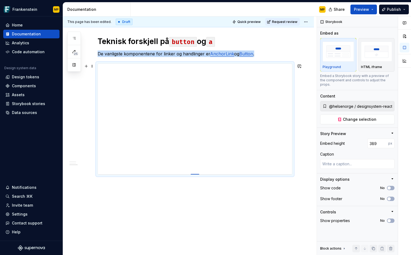
type input "383"
type textarea "*"
type input "376"
type textarea "*"
type input "369"
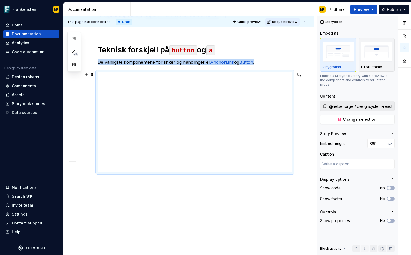
type textarea "*"
type input "360"
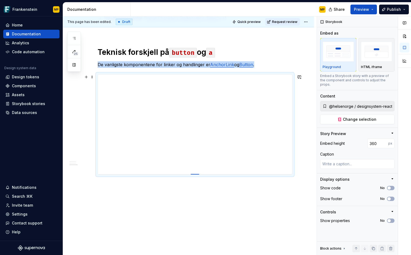
type textarea "*"
type input "349"
type textarea "*"
type input "336"
type textarea "*"
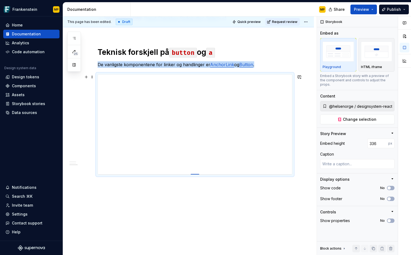
type input "321"
type textarea "*"
type input "300"
type textarea "*"
type input "275"
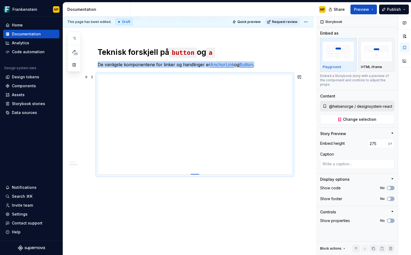
type textarea "*"
type input "246"
type textarea "*"
type input "216"
type textarea "*"
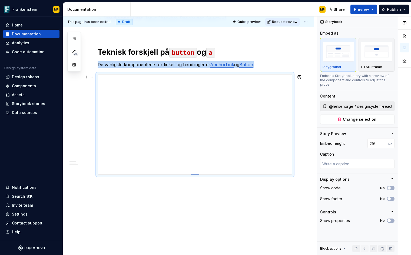
type input "181"
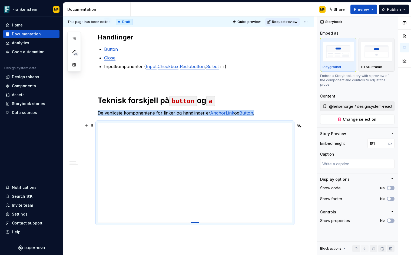
type textarea "*"
type input "141"
type textarea "*"
type input "100"
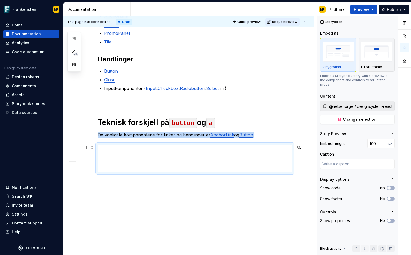
drag, startPoint x: 196, startPoint y: 171, endPoint x: 204, endPoint y: 169, distance: 8.5
click at [211, 186] on div "I Frankenstein har vi flere komponenter som lar brukeren navigere til nye sider…" at bounding box center [188, 107] width 251 height 298
drag, startPoint x: 205, startPoint y: 200, endPoint x: 182, endPoint y: 164, distance: 42.5
click at [182, 164] on div "This page has been edited. Draft Quick preview Request review Linker og handlin…" at bounding box center [189, 135] width 253 height 239
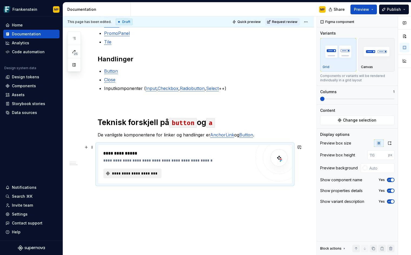
click at [141, 172] on span "**********" at bounding box center [134, 173] width 47 height 5
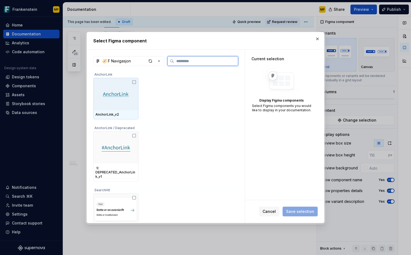
click at [128, 89] on div at bounding box center [115, 94] width 45 height 32
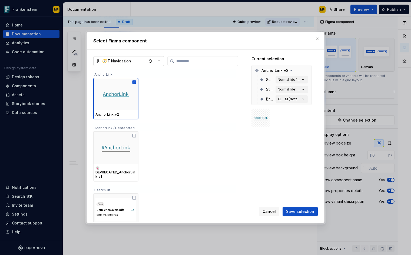
click at [154, 63] on div "button" at bounding box center [153, 61] width 15 height 8
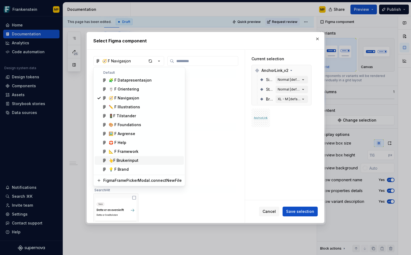
click at [144, 162] on div "👆F Brukerinput" at bounding box center [145, 160] width 73 height 5
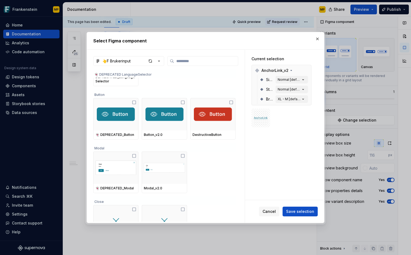
scroll to position [680, 0]
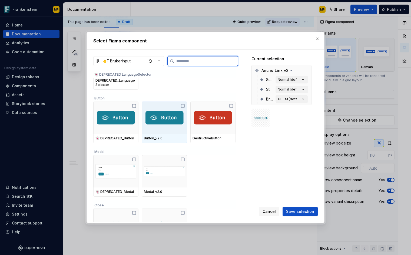
click at [183, 107] on icon at bounding box center [182, 106] width 4 height 4
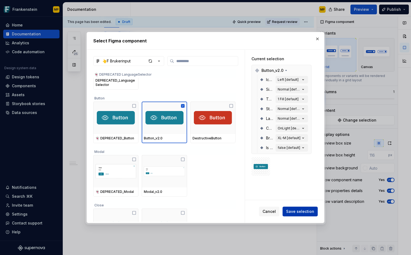
click at [305, 210] on span "Save selection" at bounding box center [300, 211] width 28 height 5
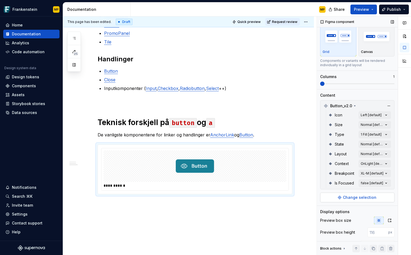
scroll to position [34, 0]
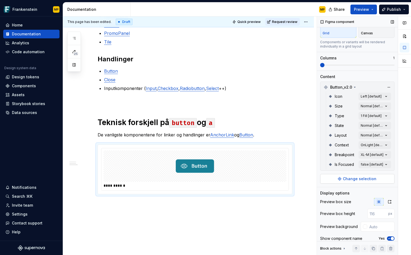
click at [355, 178] on span "Change selection" at bounding box center [360, 178] width 34 height 5
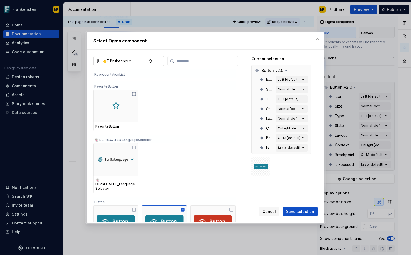
scroll to position [706, 0]
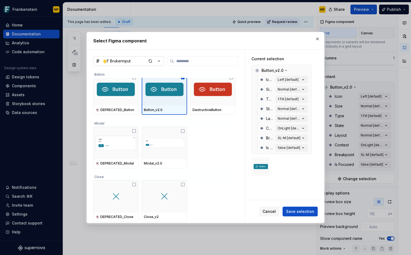
click at [136, 62] on button "👆F Brukerinput" at bounding box center [128, 61] width 71 height 10
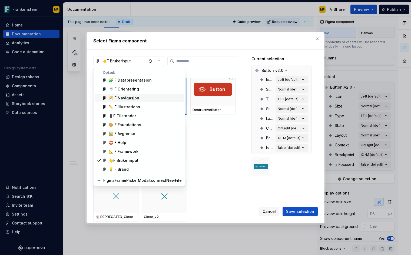
click at [135, 97] on div "🧭 F Navigasjon" at bounding box center [124, 97] width 31 height 5
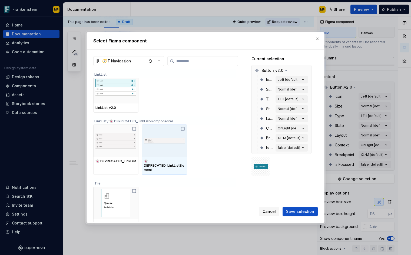
scroll to position [0, 0]
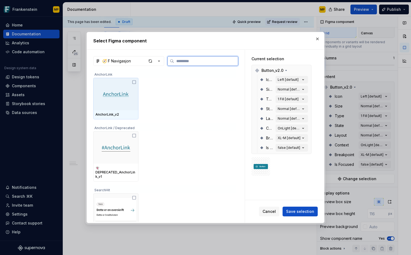
click at [133, 82] on icon at bounding box center [134, 82] width 4 height 4
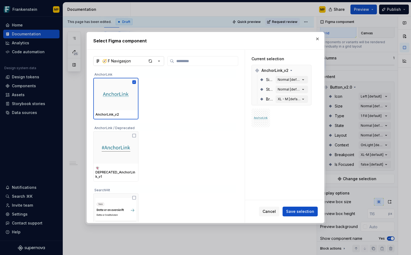
click at [159, 62] on icon "button" at bounding box center [158, 60] width 5 height 5
click at [272, 213] on div "Select Figma component 🧭 F Navigasjon AnchorLink AnchorLink_v2 AnchorLink / Dep…" at bounding box center [205, 127] width 411 height 255
click at [273, 212] on span "Cancel" at bounding box center [268, 211] width 13 height 5
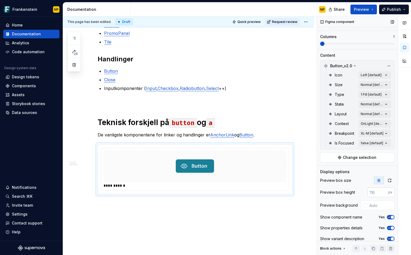
scroll to position [61, 0]
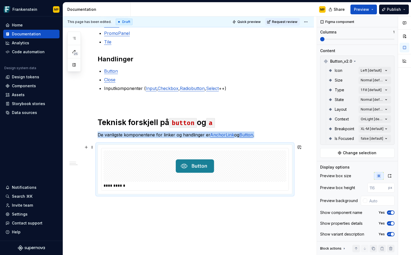
click at [283, 179] on div at bounding box center [194, 166] width 183 height 31
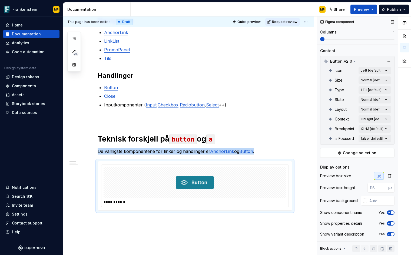
scroll to position [0, 0]
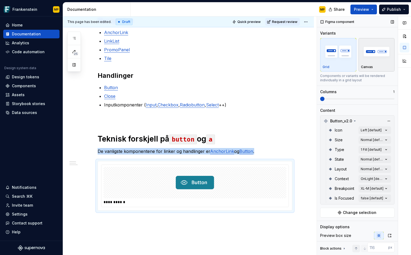
click at [376, 47] on img "button" at bounding box center [376, 52] width 31 height 20
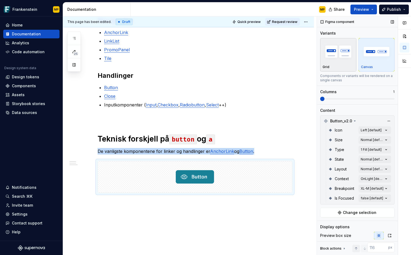
click at [340, 54] on img "button" at bounding box center [337, 52] width 31 height 20
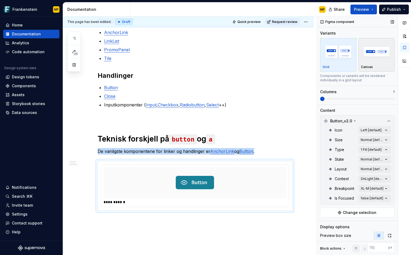
click at [374, 48] on img "button" at bounding box center [376, 52] width 31 height 20
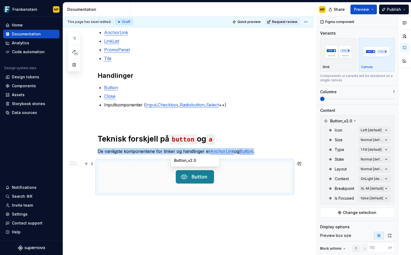
click at [248, 186] on div at bounding box center [195, 176] width 194 height 31
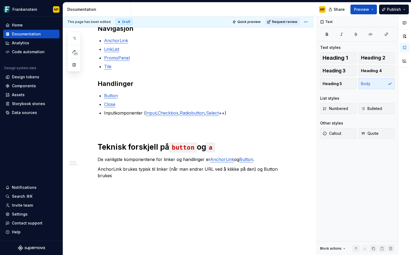
scroll to position [117, 0]
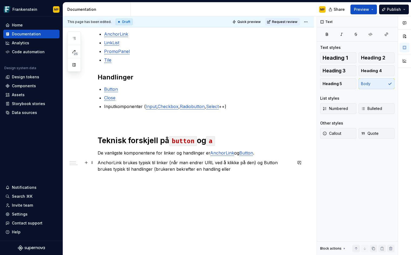
click at [229, 171] on p "AnchorLink brukes typisk til linker (når man endrer URL ved å klikke på den) og…" at bounding box center [195, 165] width 195 height 13
drag, startPoint x: 221, startPoint y: 169, endPoint x: 203, endPoint y: 168, distance: 17.9
click at [203, 168] on p "AnchorLink brukes typisk til linker (når man endrer URL ved å klikke på den) og…" at bounding box center [195, 165] width 195 height 13
click at [137, 169] on p "AnchorLink brukes typisk til linker (når man endrer URL ved å klikke på den) og…" at bounding box center [195, 165] width 195 height 13
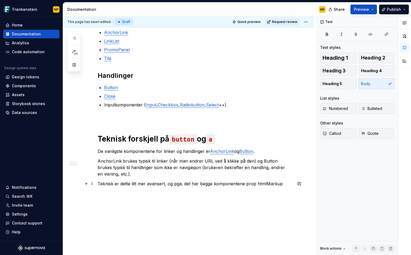
click at [268, 184] on p "Teknisk er dette litt mer avansert, og pga. det har begge komponentene prop htm…" at bounding box center [195, 183] width 195 height 6
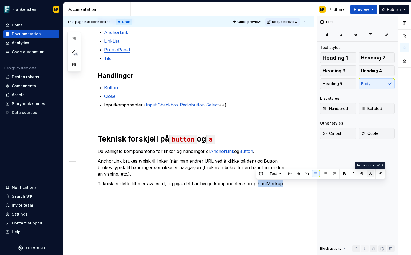
click at [370, 173] on button "button" at bounding box center [370, 174] width 8 height 8
click at [291, 186] on p "Teknisk er dette litt mer avansert, og pga. det har begge komponentene prop htm…" at bounding box center [195, 183] width 195 height 6
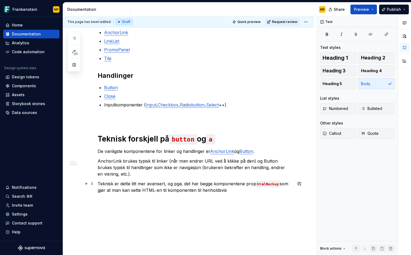
click at [210, 190] on p "Teknisk er dette litt mer avansert, og pga. det har begge komponentene prop htm…" at bounding box center [195, 186] width 195 height 13
click at [215, 192] on p "Teknisk er dette litt mer avansert, og pga. det har begge komponentene prop htm…" at bounding box center [195, 186] width 195 height 13
click at [222, 190] on p "Teknisk er dette litt mer avansert, og pga. det har begge komponentene prop htm…" at bounding box center [195, 189] width 195 height 19
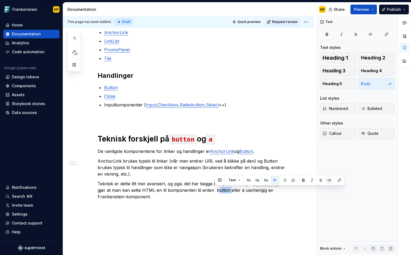
click at [328, 181] on button "button" at bounding box center [329, 180] width 8 height 8
click at [241, 191] on p "Teknisk er dette litt mer avansert, og pga. det har begge komponentene prop htm…" at bounding box center [195, 189] width 195 height 19
click at [356, 180] on button "button" at bounding box center [355, 180] width 8 height 8
click at [208, 189] on p "Teknisk er dette litt mer avansert, og pga. det har begge komponentene prop htm…" at bounding box center [195, 189] width 195 height 19
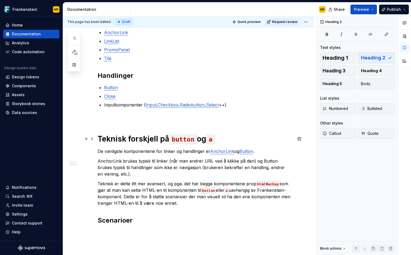
scroll to position [171, 0]
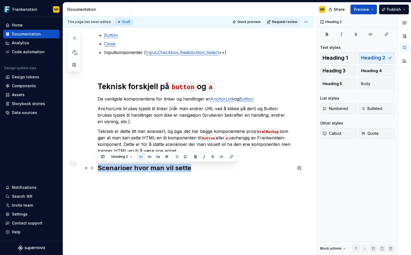
drag, startPoint x: 201, startPoint y: 168, endPoint x: 99, endPoint y: 169, distance: 102.1
click at [99, 169] on h2 "Scenarioer hvor man vil sette" at bounding box center [195, 168] width 195 height 9
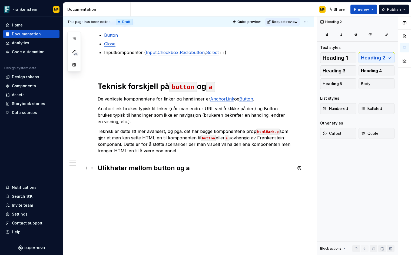
click at [159, 171] on h2 "Ulikheter mellom button og a" at bounding box center [195, 168] width 195 height 9
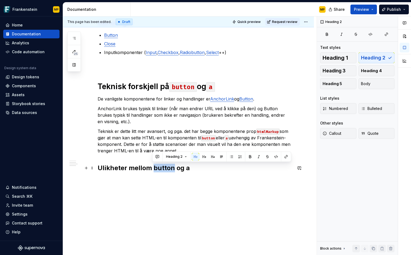
click at [159, 171] on h2 "Ulikheter mellom button og a" at bounding box center [195, 168] width 195 height 9
click at [277, 158] on button "button" at bounding box center [276, 157] width 8 height 8
click at [188, 169] on h2 "Ulikheter mellom button og a" at bounding box center [195, 168] width 195 height 9
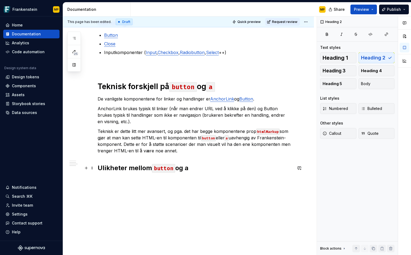
click at [188, 169] on h2 "Ulikheter mellom button og a" at bounding box center [195, 168] width 195 height 9
click at [309, 158] on button "button" at bounding box center [310, 157] width 8 height 8
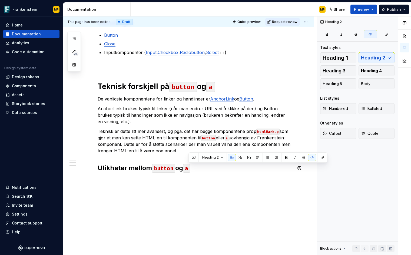
click at [222, 178] on div "I Frankenstein har vi flere komponenter som lar brukeren navigere til nye sider…" at bounding box center [195, 57] width 195 height 244
click at [212, 204] on div "I Frankenstein har vi flere komponenter som lar brukeren navigere til nye sider…" at bounding box center [188, 89] width 251 height 334
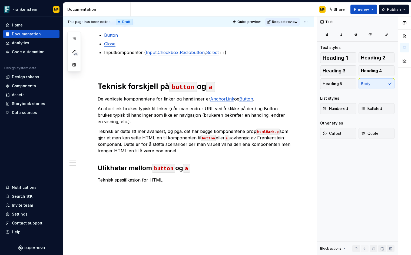
type textarea "*"
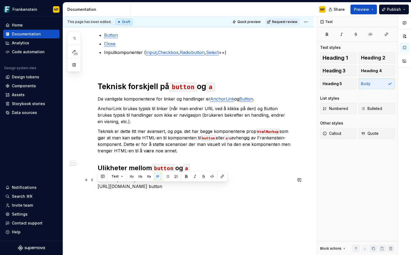
drag, startPoint x: 264, startPoint y: 185, endPoint x: 97, endPoint y: 189, distance: 167.0
click at [97, 189] on div "I Frankenstein har vi flere komponenter som lar brukeren navigere til nye sider…" at bounding box center [188, 97] width 251 height 351
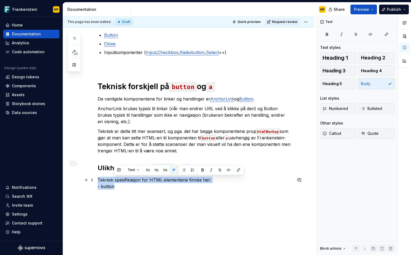
drag, startPoint x: 130, startPoint y: 191, endPoint x: 220, endPoint y: 180, distance: 90.7
click at [220, 180] on div "I Frankenstein har vi flere komponenter som lar brukeren navigere til nye sider…" at bounding box center [195, 66] width 195 height 262
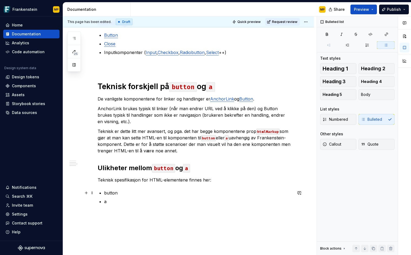
click at [111, 194] on p "button" at bounding box center [198, 193] width 188 height 6
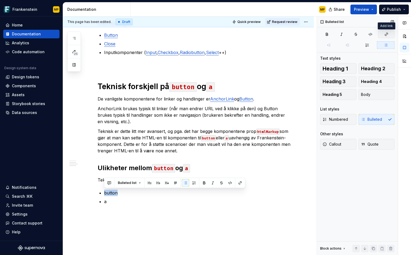
click at [388, 36] on icon "button" at bounding box center [386, 34] width 4 height 4
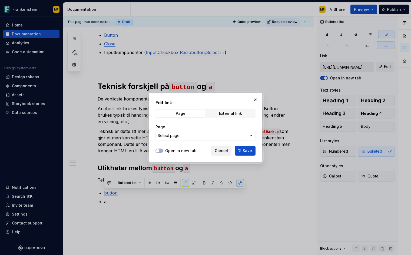
click at [225, 153] on span "Cancel" at bounding box center [221, 150] width 13 height 5
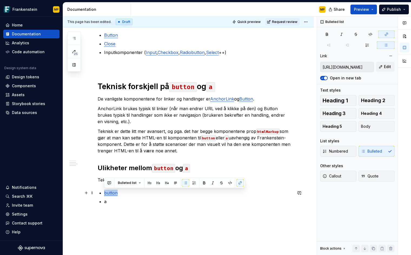
click at [122, 194] on p "button" at bounding box center [198, 193] width 188 height 6
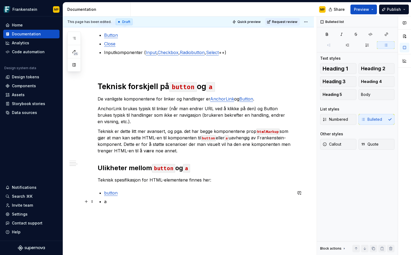
click at [111, 203] on p "a" at bounding box center [198, 201] width 188 height 6
click at [105, 201] on p "a" at bounding box center [198, 201] width 188 height 6
click at [110, 203] on p "a" at bounding box center [198, 201] width 188 height 6
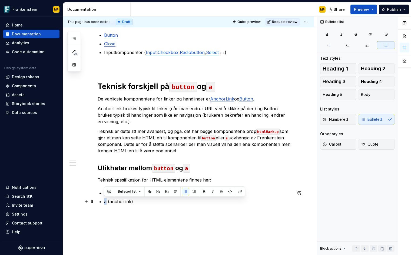
drag, startPoint x: 105, startPoint y: 202, endPoint x: 143, endPoint y: 180, distance: 44.3
click at [104, 202] on p "a (anchorlink)" at bounding box center [198, 201] width 188 height 6
click at [391, 33] on button "button" at bounding box center [386, 35] width 16 height 8
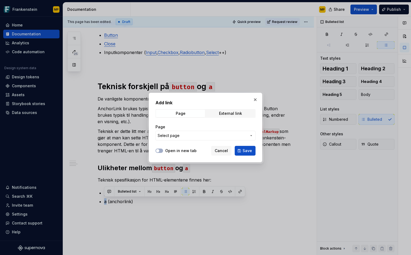
type textarea "*"
click at [224, 114] on div "External link" at bounding box center [230, 113] width 23 height 4
click at [176, 134] on input "URL" at bounding box center [205, 136] width 100 height 10
paste input "[URL][DOMAIN_NAME]"
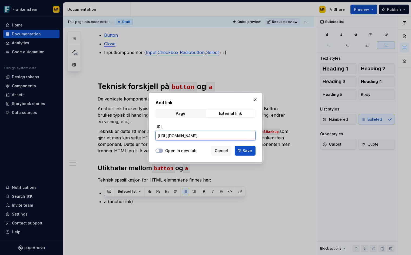
type input "[URL][DOMAIN_NAME]"
click at [163, 151] on div "Open in new tab" at bounding box center [175, 150] width 41 height 5
click at [170, 152] on label "Open in new tab" at bounding box center [180, 150] width 31 height 5
click at [163, 152] on button "Open in new tab" at bounding box center [159, 151] width 8 height 4
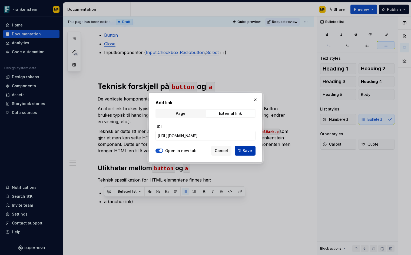
click at [247, 149] on span "Save" at bounding box center [246, 150] width 9 height 5
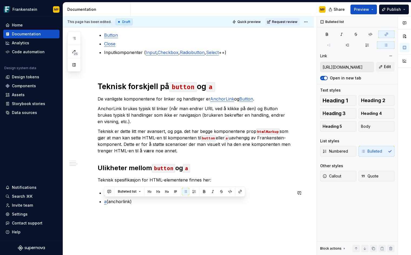
click at [140, 206] on div "I Frankenstein har vi flere komponenter som lar brukeren navigere til nye sider…" at bounding box center [195, 73] width 195 height 277
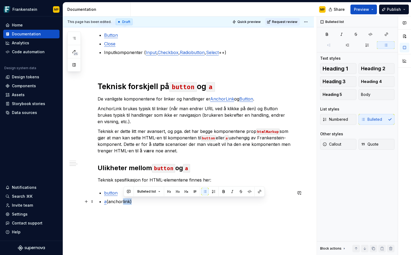
drag, startPoint x: 130, startPoint y: 202, endPoint x: 123, endPoint y: 202, distance: 7.3
click at [123, 202] on p "a (anchorlink)" at bounding box center [198, 201] width 188 height 6
click at [152, 204] on p "a (anchor)" at bounding box center [198, 201] width 188 height 6
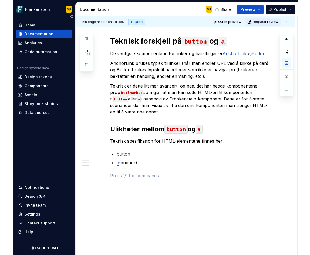
scroll to position [227, 0]
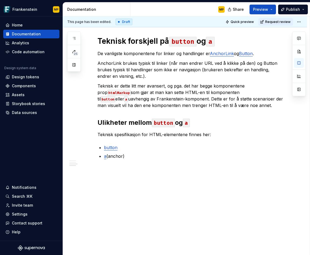
click at [115, 178] on div "I Frankenstein har vi flere komponenter som lar brukeren navigere til nye sider…" at bounding box center [192, 34] width 188 height 290
click at [106, 172] on div "I Frankenstein har vi flere komponenter som lar brukeren navigere til nye sider…" at bounding box center [192, 34] width 188 height 290
click at [100, 170] on p at bounding box center [192, 169] width 188 height 6
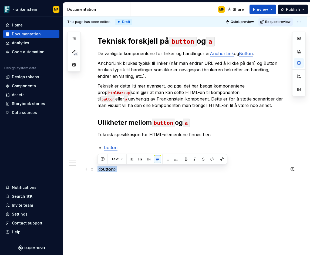
drag, startPoint x: 116, startPoint y: 171, endPoint x: 102, endPoint y: 169, distance: 14.6
click at [99, 169] on p "<button>" at bounding box center [192, 169] width 188 height 6
click at [105, 168] on p "<button>" at bounding box center [192, 169] width 188 height 6
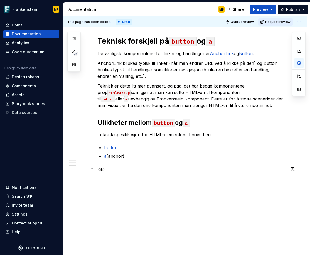
click at [130, 168] on p "<a>" at bounding box center [192, 169] width 188 height 6
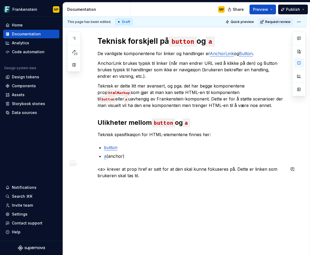
scroll to position [215, 0]
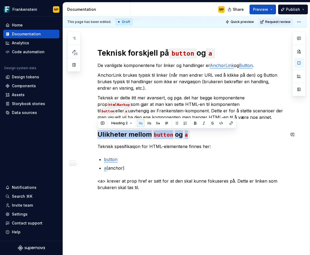
drag, startPoint x: 223, startPoint y: 135, endPoint x: 225, endPoint y: 128, distance: 7.1
click at [225, 128] on div "I Frankenstein har vi flere komponenter som lar brukeren navigere til nye sider…" at bounding box center [192, 46] width 188 height 290
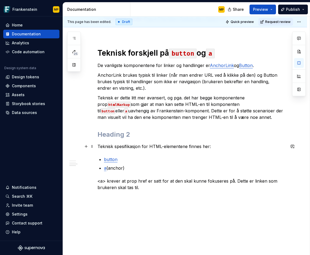
scroll to position [214, 0]
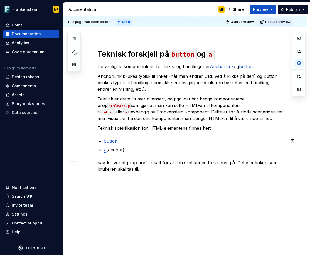
click at [171, 155] on div "I Frankenstein har vi flere komponenter som lar brukeren navigere til nye sider…" at bounding box center [192, 37] width 188 height 270
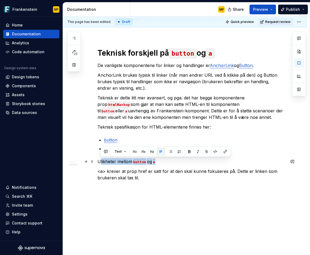
drag, startPoint x: 173, startPoint y: 163, endPoint x: 100, endPoint y: 162, distance: 72.7
click at [100, 162] on p "Ulikheter mellom button og a" at bounding box center [192, 161] width 188 height 6
click at [107, 161] on p "Ulikheter mellom button og a" at bounding box center [192, 161] width 188 height 6
drag, startPoint x: 163, startPoint y: 161, endPoint x: 98, endPoint y: 162, distance: 65.4
click at [98, 162] on p "Ulikheter mellom button og a" at bounding box center [192, 161] width 188 height 6
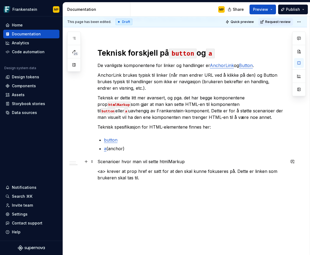
click at [164, 163] on p "Scenarioer hvor man vil sette htmlMarkup" at bounding box center [192, 161] width 188 height 6
click at [91, 162] on span at bounding box center [92, 162] width 4 height 8
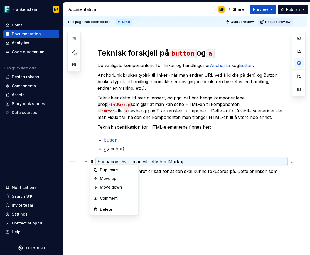
click at [176, 157] on div "I Frankenstein har vi flere komponenter som lar brukeren navigere til nye sider…" at bounding box center [192, 41] width 188 height 280
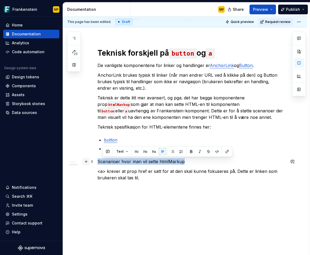
drag, startPoint x: 195, startPoint y: 162, endPoint x: 86, endPoint y: 163, distance: 109.2
click at [98, 163] on div "I Frankenstein har vi flere komponenter som lar brukeren navigere til nye sider…" at bounding box center [192, 44] width 188 height 286
click at [133, 152] on button "button" at bounding box center [132, 152] width 8 height 8
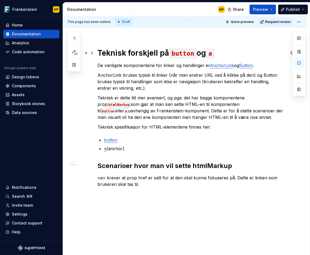
click at [149, 52] on h1 "Teknisk forskjell på button og a" at bounding box center [192, 53] width 188 height 10
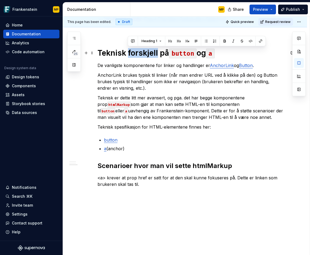
click at [149, 52] on h1 "Teknisk forskjell på button og a" at bounding box center [192, 53] width 188 height 10
click at [162, 154] on div "I Frankenstein har vi flere komponenter som lar brukeren navigere til nye sider…" at bounding box center [192, 44] width 188 height 286
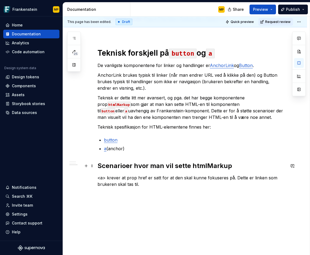
click at [217, 167] on h2 "Scenarioer hvor man vil sette htmlMarkup" at bounding box center [192, 166] width 188 height 9
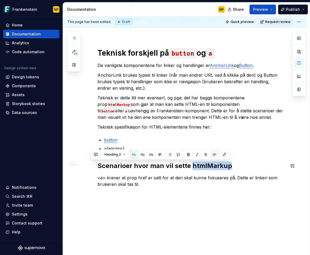
click at [215, 156] on button "button" at bounding box center [215, 155] width 8 height 8
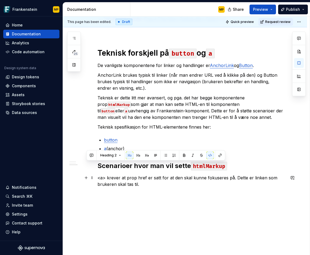
click at [155, 182] on p "<a> krever at prop href er satt for at den skal kunne fokuseres på. Dette er li…" at bounding box center [192, 181] width 188 height 13
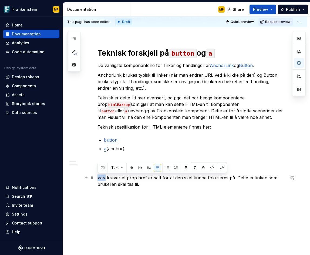
drag, startPoint x: 105, startPoint y: 179, endPoint x: 97, endPoint y: 179, distance: 7.8
click at [98, 179] on p "<a> krever at prop href er satt for at den skal kunne fokuseres på. Dette er li…" at bounding box center [192, 181] width 188 height 13
click at [211, 169] on button "button" at bounding box center [212, 168] width 8 height 8
click at [173, 184] on p "<a> krever at prop href er satt for at den skal kunne fokuseres på. Dette er li…" at bounding box center [192, 181] width 188 height 13
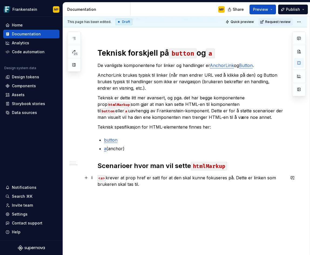
click at [140, 179] on p "<a> krever at prop href er satt for at den skal kunne fokuseres på. Dette er li…" at bounding box center [192, 181] width 188 height 13
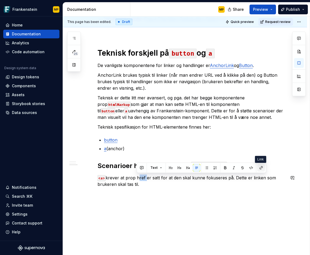
click at [263, 168] on button "button" at bounding box center [262, 168] width 8 height 8
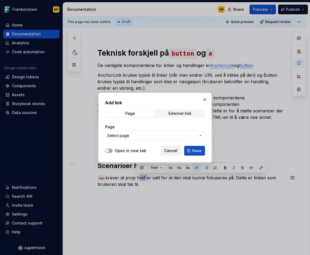
click at [172, 153] on span "Cancel" at bounding box center [170, 150] width 13 height 5
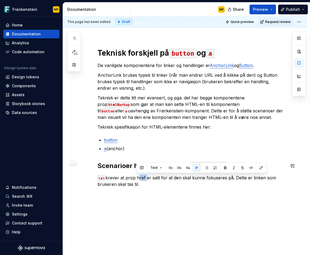
click at [250, 171] on button "button" at bounding box center [252, 168] width 8 height 8
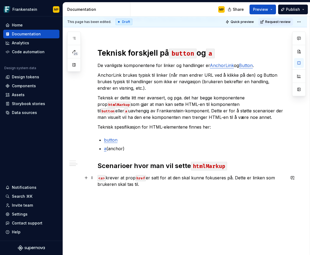
click at [188, 182] on p "<a> krever at prop href er satt for at den skal kunne fokuseres på. Dette er li…" at bounding box center [192, 181] width 188 height 13
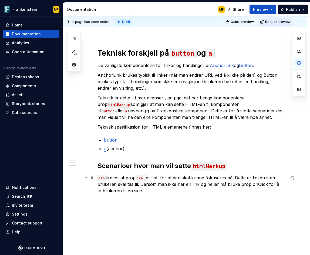
click at [256, 183] on p "<a> krever at prop href er satt for at den skal kunne fokuseres på. Dette er li…" at bounding box center [192, 184] width 188 height 19
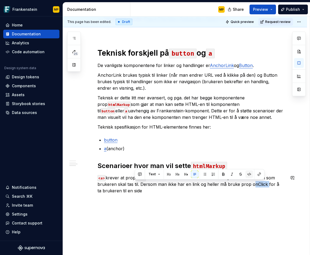
click at [249, 176] on button "button" at bounding box center [250, 175] width 8 height 8
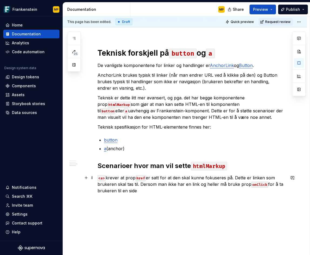
click at [254, 190] on p "<a> krever at prop href er satt for at den skal kunne fokuseres på. Dette er li…" at bounding box center [192, 184] width 188 height 19
click at [146, 191] on p "<a> krever at prop href er satt for at den skal kunne fokuseres på. Dette er li…" at bounding box center [192, 184] width 188 height 19
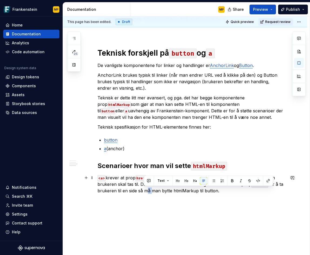
click at [146, 191] on p "<a> krever at prop href er satt for at den skal kunne fokuseres på. Dette er li…" at bounding box center [192, 184] width 188 height 19
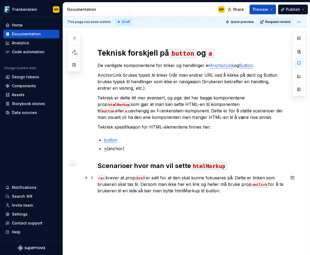
click at [169, 191] on p "<a> krever at prop href er satt for at den skal kunne fokuseres på. Dette er li…" at bounding box center [192, 184] width 188 height 19
click at [190, 192] on p "<a> krever at prop href er satt for at den skal kunne fokuseres på. Dette er li…" at bounding box center [192, 184] width 188 height 19
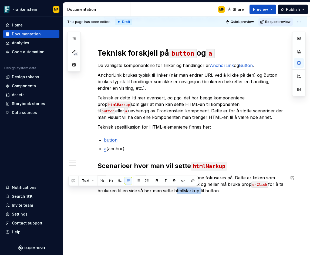
drag, startPoint x: 182, startPoint y: 181, endPoint x: 198, endPoint y: 188, distance: 17.8
click at [182, 181] on button "button" at bounding box center [183, 181] width 8 height 8
click at [210, 191] on p "<a> krever at prop href er satt for at den skal kunne fokuseres på. Dette er li…" at bounding box center [192, 184] width 188 height 19
drag, startPoint x: 199, startPoint y: 182, endPoint x: 202, endPoint y: 183, distance: 3.0
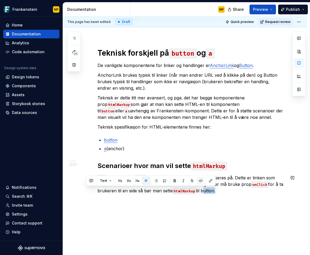
click at [199, 182] on button "button" at bounding box center [201, 181] width 8 height 8
click at [229, 190] on p "<a> krever at prop href er satt for at den skal kunne fokuseres på. Dette er li…" at bounding box center [192, 184] width 188 height 19
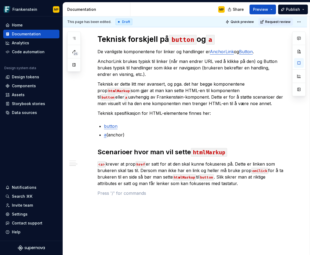
scroll to position [248, 0]
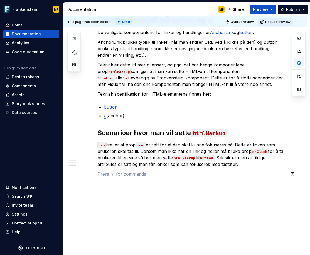
click at [167, 188] on div "I Frankenstein har vi flere komponenter som lar brukeren navigere til nye sider…" at bounding box center [185, 57] width 244 height 405
click at [179, 202] on div "I Frankenstein har vi flere komponenter som lar brukeren navigere til nye sider…" at bounding box center [185, 57] width 244 height 405
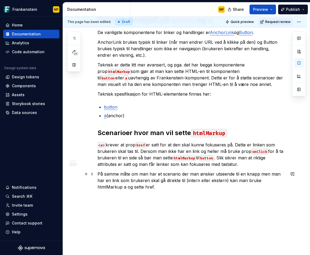
click at [274, 181] on p "På samme måte om man har et scenario der man ønsker utseende til en knapp men m…" at bounding box center [192, 180] width 188 height 19
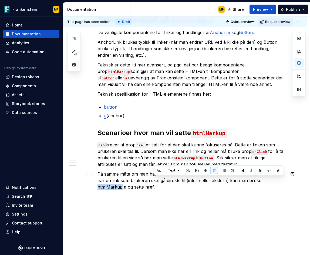
click at [274, 181] on p "På samme måte om man har et scenario der man ønsker utseende til en knapp men m…" at bounding box center [192, 180] width 188 height 19
click at [269, 171] on button "button" at bounding box center [269, 171] width 8 height 8
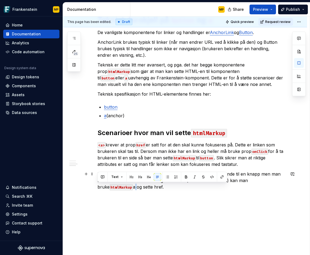
click at [98, 187] on p "På samme måte om man har et scenario der man ønsker utseende til en knapp men m…" at bounding box center [192, 180] width 188 height 19
click at [211, 175] on button "button" at bounding box center [212, 177] width 8 height 8
click at [126, 189] on p "På samme måte om man har et scenario der man ønsker utseende til en knapp men m…" at bounding box center [192, 180] width 188 height 19
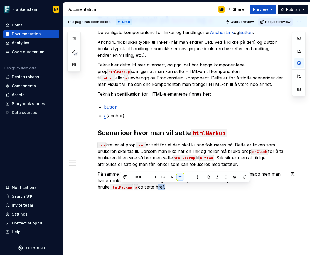
click at [126, 188] on p "På samme måte om man har et scenario der man ønsker utseende til en knapp men m…" at bounding box center [192, 180] width 188 height 19
click at [234, 177] on button "button" at bounding box center [235, 177] width 8 height 8
click at [222, 206] on div "I Frankenstein har vi flere komponenter som lar brukeren navigere til nye sider…" at bounding box center [185, 64] width 244 height 418
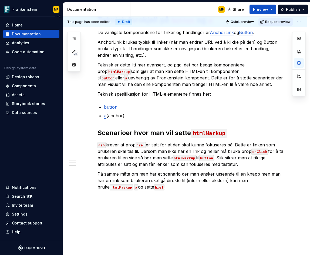
type textarea "*"
click at [187, 208] on div "I Frankenstein har vi flere komponenter som lar brukeren navigere til nye sider…" at bounding box center [185, 69] width 244 height 428
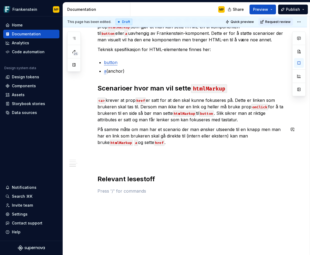
scroll to position [315, 0]
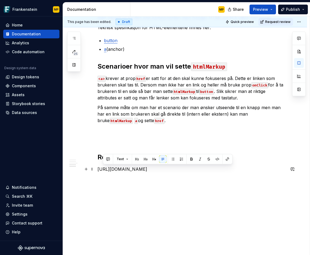
drag, startPoint x: 237, startPoint y: 169, endPoint x: 98, endPoint y: 171, distance: 138.4
click at [176, 160] on button "button" at bounding box center [176, 159] width 8 height 8
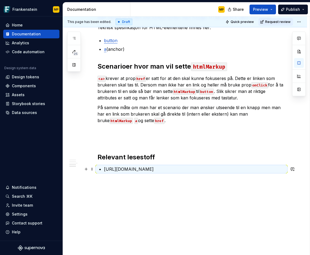
click at [246, 168] on p "[URL][DOMAIN_NAME]" at bounding box center [195, 169] width 182 height 6
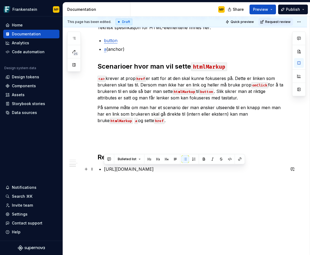
drag, startPoint x: 222, startPoint y: 168, endPoint x: 106, endPoint y: 170, distance: 115.4
click at [105, 171] on p "[URL][DOMAIN_NAME]" at bounding box center [195, 169] width 182 height 6
click at [239, 160] on button "button" at bounding box center [240, 159] width 8 height 8
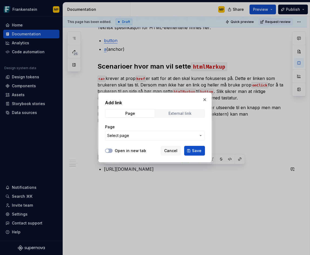
click at [179, 115] on div "External link" at bounding box center [180, 113] width 23 height 4
click at [151, 138] on input "URL" at bounding box center [155, 136] width 100 height 10
paste input "[URL][DOMAIN_NAME]"
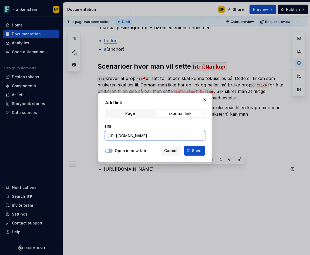
scroll to position [0, 24]
type input "[URL][DOMAIN_NAME]"
click at [121, 151] on label "Open in new tab" at bounding box center [130, 150] width 31 height 5
click at [113, 151] on button "Open in new tab" at bounding box center [109, 151] width 8 height 4
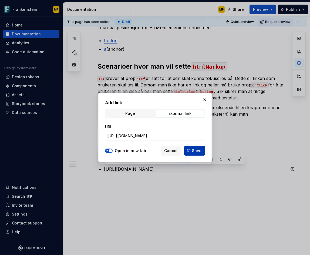
click at [196, 151] on span "Save" at bounding box center [196, 150] width 9 height 5
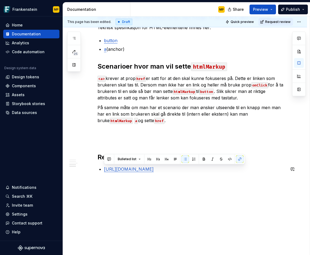
click at [252, 170] on p "[URL][DOMAIN_NAME]" at bounding box center [195, 169] width 182 height 6
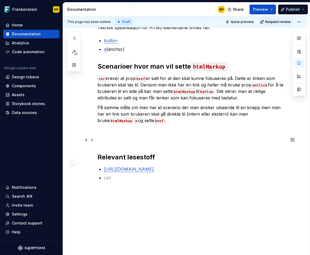
scroll to position [295, 0]
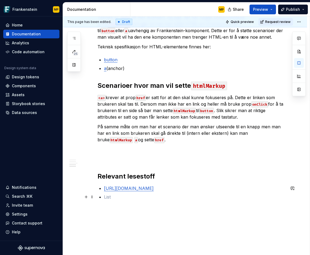
click at [125, 197] on p at bounding box center [195, 197] width 182 height 6
type textarea "*"
click at [188, 201] on ul "[URL][DOMAIN_NAME] [URL][DOMAIN_NAME]" at bounding box center [195, 197] width 182 height 24
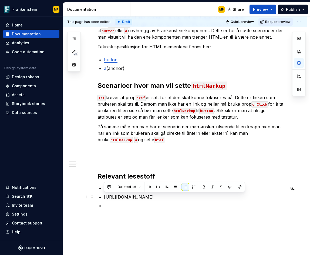
drag, startPoint x: 264, startPoint y: 196, endPoint x: 101, endPoint y: 198, distance: 163.8
click at [104, 198] on li "[URL][DOMAIN_NAME]" at bounding box center [195, 197] width 182 height 6
click at [255, 203] on p at bounding box center [195, 205] width 182 height 6
drag, startPoint x: 268, startPoint y: 198, endPoint x: 92, endPoint y: 199, distance: 176.2
click at [98, 199] on div "I Frankenstein har vi flere komponenter som lar brukeren navigere til nye sider…" at bounding box center [192, 18] width 188 height 395
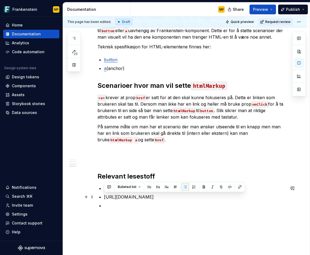
drag, startPoint x: 184, startPoint y: 203, endPoint x: 100, endPoint y: 197, distance: 84.6
click at [104, 197] on li "[URL][DOMAIN_NAME]" at bounding box center [195, 197] width 182 height 6
click at [238, 187] on button "button" at bounding box center [240, 187] width 8 height 8
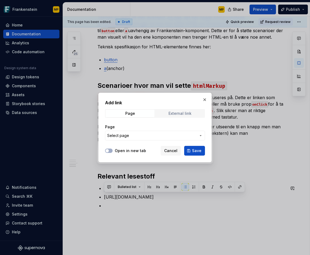
click at [171, 118] on div "Add link Page External link Page Select page" at bounding box center [155, 121] width 100 height 44
click at [170, 113] on div "External link" at bounding box center [180, 113] width 23 height 4
drag, startPoint x: 127, startPoint y: 152, endPoint x: 129, endPoint y: 139, distance: 13.6
click at [127, 152] on label "Open in new tab" at bounding box center [130, 150] width 31 height 5
click at [113, 152] on button "Open in new tab" at bounding box center [109, 151] width 8 height 4
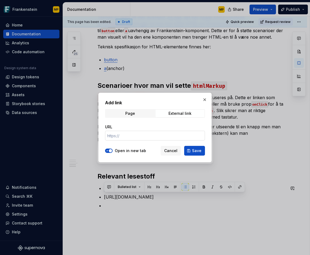
click at [127, 133] on input "URL" at bounding box center [155, 136] width 100 height 10
paste input "[URL][DOMAIN_NAME]"
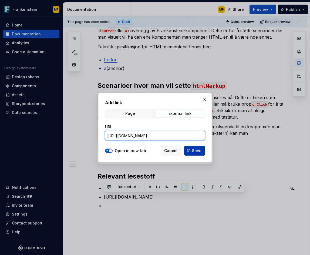
scroll to position [0, 65]
type input "[URL][DOMAIN_NAME]"
click at [202, 151] on button "Save" at bounding box center [194, 151] width 21 height 10
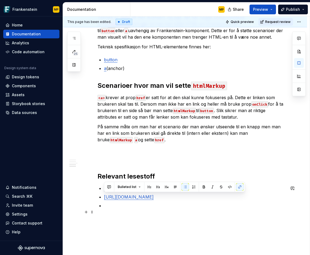
click at [191, 209] on p at bounding box center [195, 205] width 182 height 6
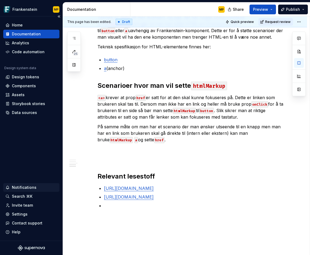
type textarea "*"
click at [204, 209] on p "[URL][DOMAIN_NAME]" at bounding box center [195, 205] width 182 height 6
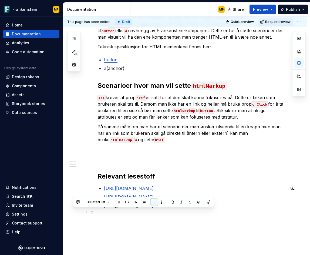
click at [204, 209] on p "[URL][DOMAIN_NAME]" at bounding box center [195, 205] width 182 height 6
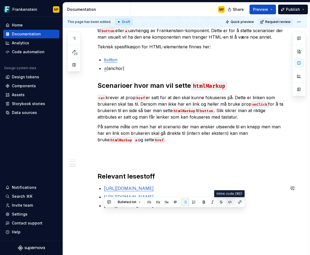
click at [229, 203] on button "button" at bounding box center [230, 202] width 8 height 8
click at [230, 203] on button "button" at bounding box center [231, 203] width 8 height 8
click at [239, 203] on button "button" at bounding box center [241, 203] width 8 height 8
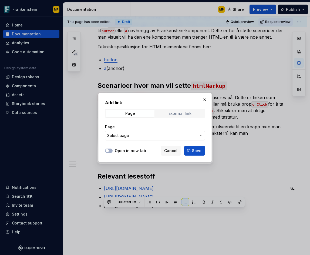
click at [185, 112] on div "External link" at bounding box center [180, 113] width 23 height 4
click at [162, 136] on input "URL" at bounding box center [155, 136] width 100 height 10
paste input "[URL][DOMAIN_NAME]"
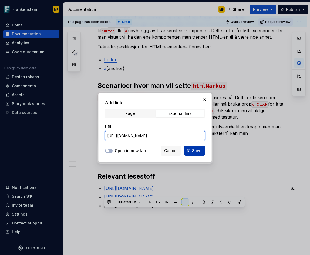
scroll to position [0, 50]
type input "[URL][DOMAIN_NAME]"
click at [200, 151] on span "Save" at bounding box center [196, 150] width 9 height 5
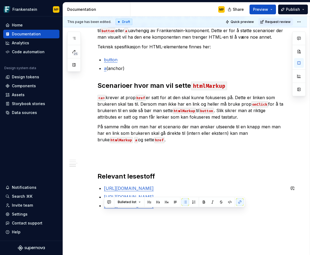
click at [244, 234] on div "I Frankenstein har vi flere komponenter som lar brukeren navigere til nye sider…" at bounding box center [185, 50] width 244 height 484
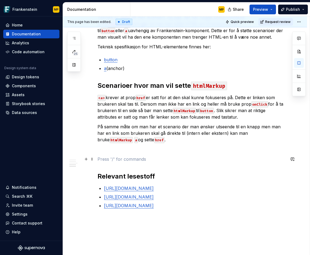
click at [164, 158] on p at bounding box center [192, 159] width 188 height 6
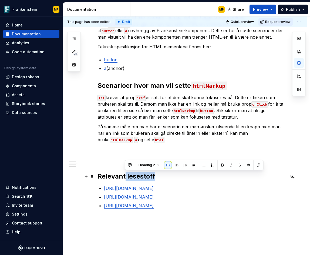
drag, startPoint x: 157, startPoint y: 177, endPoint x: 125, endPoint y: 176, distance: 32.4
click at [125, 176] on h2 "Relevant lesestoff" at bounding box center [192, 176] width 188 height 9
click at [120, 153] on div "I Frankenstein har vi flere komponenter som lar brukeren navigere til nye sider…" at bounding box center [192, 21] width 188 height 401
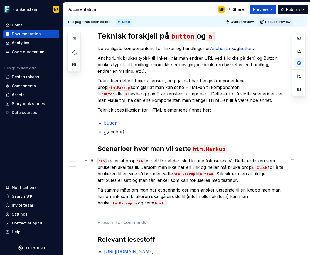
scroll to position [243, 0]
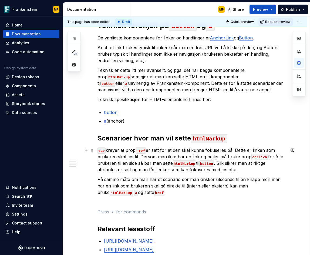
click at [249, 172] on p "<a> krever at prop href er satt for at den skal kunne fokuseres på. Dette er li…" at bounding box center [192, 160] width 188 height 26
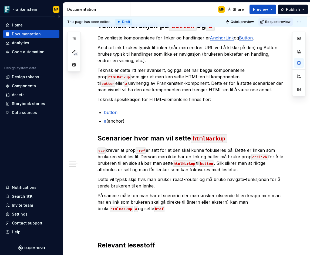
type textarea "*"
click at [162, 189] on p "Dette vil typisk skje hvis man bruker react-router og må bruke navigate-funksjo…" at bounding box center [192, 182] width 188 height 13
click at [167, 186] on p "Dette vil typisk skje hvis man bruker react-router og må bruke navigate-funksjo…" at bounding box center [192, 182] width 188 height 13
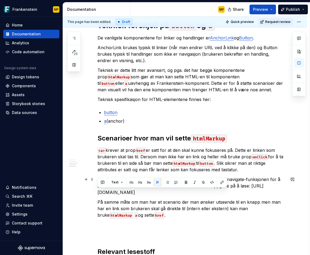
drag, startPoint x: 238, startPoint y: 192, endPoint x: 98, endPoint y: 191, distance: 140.0
click at [98, 191] on p "Dette vil typisk skje hvis man bruker react-router og må bruke navigate-funksjo…" at bounding box center [192, 185] width 188 height 19
click at [221, 182] on button "button" at bounding box center [222, 183] width 8 height 8
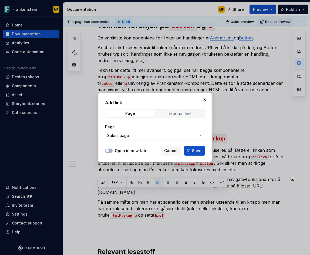
drag, startPoint x: 179, startPoint y: 108, endPoint x: 180, endPoint y: 112, distance: 3.6
click at [180, 111] on div "Add link Page External link Page Select page" at bounding box center [155, 121] width 100 height 44
click at [180, 112] on div "External link" at bounding box center [180, 113] width 23 height 4
click at [104, 150] on div "Add link Page External link URL Open in new tab Cancel Save" at bounding box center [154, 128] width 113 height 70
click at [111, 148] on div at bounding box center [109, 150] width 8 height 5
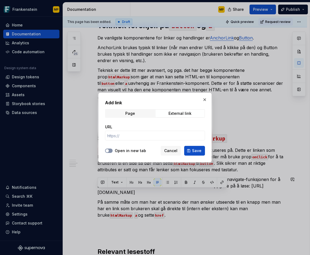
click at [111, 149] on button "Open in new tab" at bounding box center [109, 151] width 8 height 4
click at [124, 136] on input "URL" at bounding box center [155, 136] width 100 height 10
paste input "[URL][DOMAIN_NAME]"
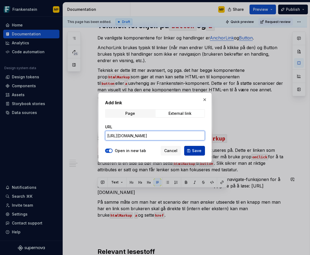
scroll to position [0, 27]
type input "[URL][DOMAIN_NAME]"
click at [202, 151] on button "Save" at bounding box center [194, 151] width 21 height 10
type textarea "*"
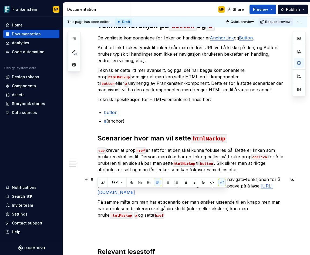
click at [246, 194] on p "Dette vil typisk skje hvis man bruker react-router og må bruke navigate-funksjo…" at bounding box center [192, 185] width 188 height 19
click at [215, 192] on link "[URL][DOMAIN_NAME]" at bounding box center [185, 189] width 175 height 12
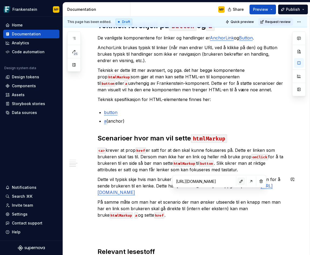
click at [238, 183] on button "button" at bounding box center [242, 182] width 8 height 8
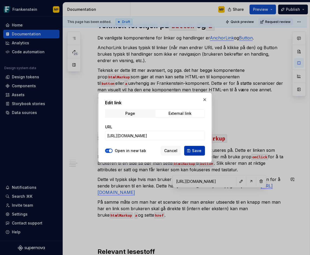
click at [198, 153] on span "Save" at bounding box center [196, 150] width 9 height 5
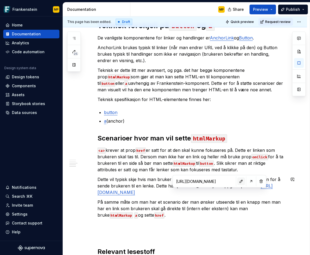
click at [238, 184] on button "button" at bounding box center [242, 182] width 8 height 8
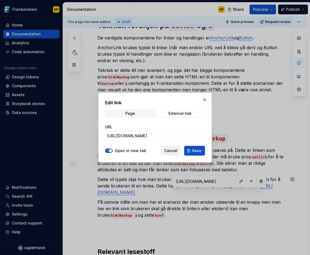
click at [174, 149] on span "Cancel" at bounding box center [170, 150] width 13 height 5
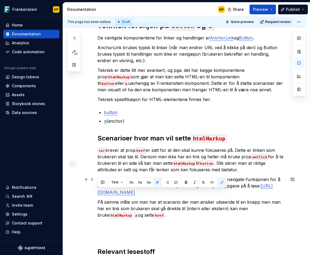
drag, startPoint x: 223, startPoint y: 194, endPoint x: 95, endPoint y: 193, distance: 128.1
click at [95, 193] on div "I Frankenstein har vi flere komponenter som lar brukeren navigere til nye sider…" at bounding box center [185, 121] width 244 height 520
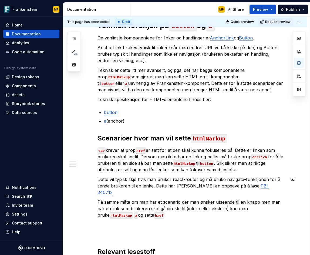
click at [283, 190] on div "I Frankenstein har vi flere komponenter som lar brukeren navigere til nye sider…" at bounding box center [192, 86] width 188 height 424
click at [280, 186] on p "Dette vil typisk skje hvis man bruker react-router og må bruke navigate-funksjo…" at bounding box center [192, 185] width 188 height 19
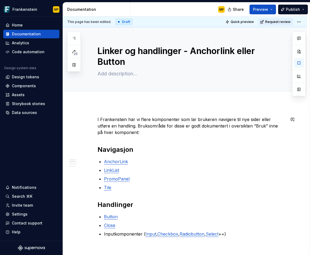
click at [110, 110] on div "This page has been edited. Draft Quick preview Request review Linker og handlin…" at bounding box center [186, 135] width 247 height 239
click at [195, 153] on h2 "Navigasjon" at bounding box center [192, 149] width 188 height 9
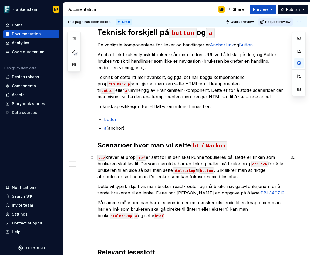
scroll to position [297, 0]
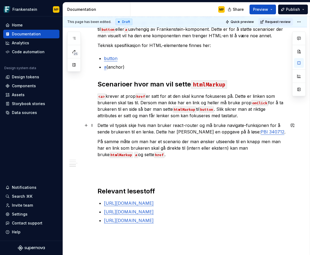
click at [233, 126] on p "Dette vil typisk skje hvis man bruker react-router og må bruke navigate-funksjo…" at bounding box center [192, 128] width 188 height 13
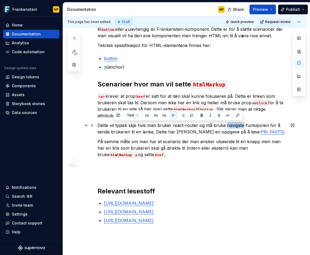
click at [233, 126] on p "Dette vil typisk skje hvis man bruker react-router og må bruke navigate-funksjo…" at bounding box center [192, 128] width 188 height 13
click at [229, 117] on button "button" at bounding box center [228, 116] width 8 height 8
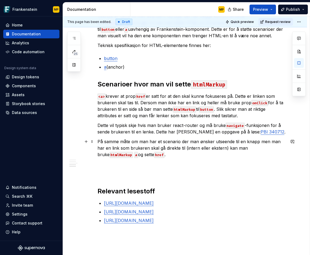
click at [215, 154] on p "På samme måte om man har et scenario der man ønsker utseende til en knapp men m…" at bounding box center [192, 147] width 188 height 19
click at [281, 134] on p "Dette vil typisk skje hvis man bruker react-router og må bruke navigate -funksj…" at bounding box center [192, 128] width 188 height 13
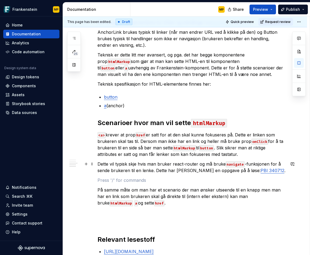
scroll to position [251, 0]
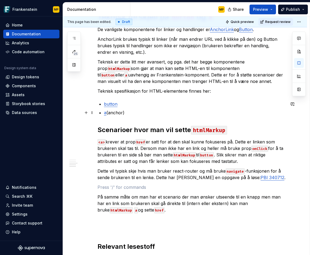
click at [151, 113] on p "a (anchor)" at bounding box center [195, 112] width 182 height 6
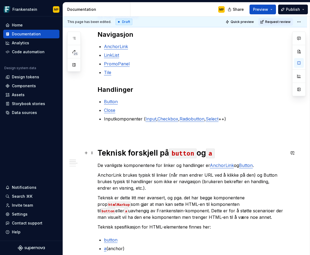
scroll to position [180, 0]
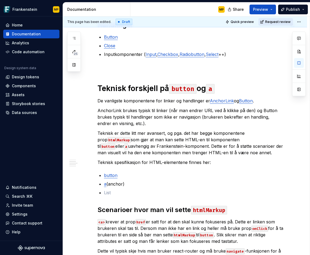
click at [274, 21] on span "Request review" at bounding box center [277, 22] width 25 height 4
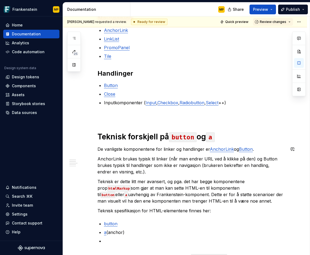
scroll to position [192, 0]
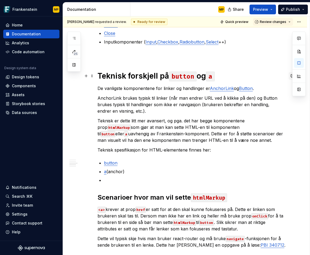
click at [291, 77] on button "button" at bounding box center [293, 76] width 8 height 8
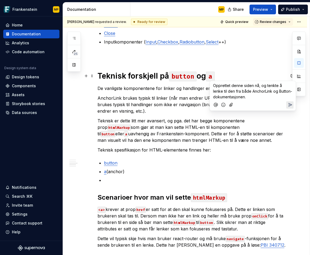
click at [261, 92] on span "Opprettet denne siden nå, og tenkte å lenke til den fra både AnchorLink og Butt…" at bounding box center [252, 91] width 79 height 16
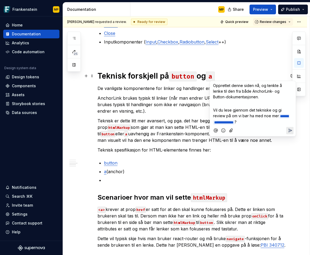
click at [223, 130] on icon "Add emoji" at bounding box center [223, 130] width 5 height 5
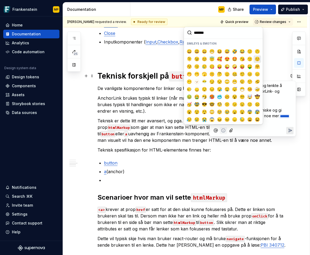
click at [255, 59] on span "☺️" at bounding box center [257, 58] width 4 height 5
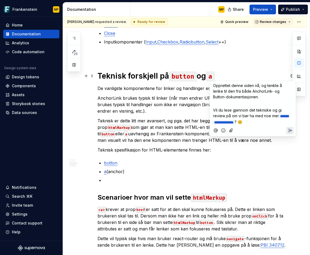
click at [275, 122] on p "**********" at bounding box center [252, 116] width 79 height 18
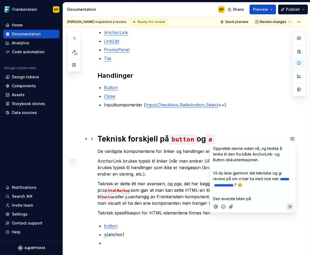
scroll to position [182, 0]
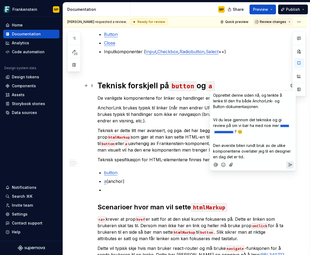
click at [223, 163] on icon "Add emoji" at bounding box center [223, 164] width 5 height 5
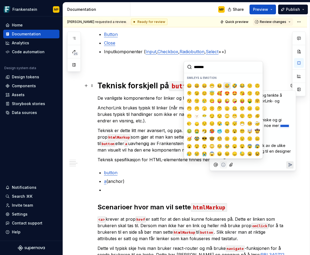
click at [225, 87] on span "😅" at bounding box center [227, 85] width 4 height 5
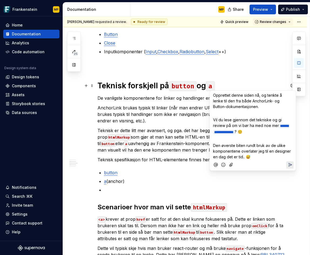
click at [258, 156] on p "Den øverste biten rundt bruk av de ulike komponentene overlater jeg til en desi…" at bounding box center [252, 151] width 79 height 17
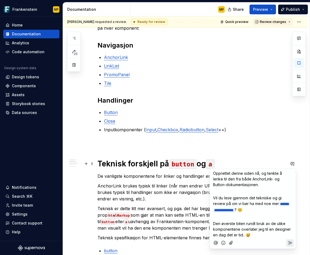
scroll to position [169, 0]
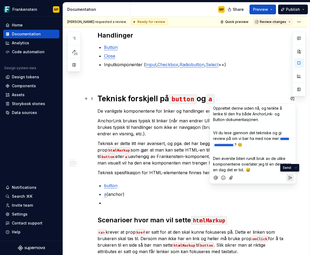
click at [291, 177] on icon "Send" at bounding box center [290, 177] width 3 height 3
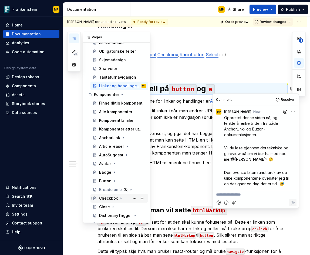
scroll to position [139, 0]
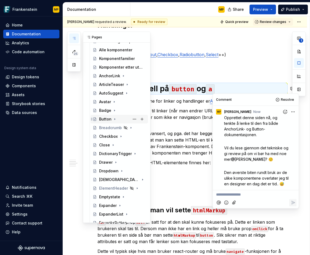
click at [113, 117] on icon "Page tree" at bounding box center [115, 119] width 4 height 4
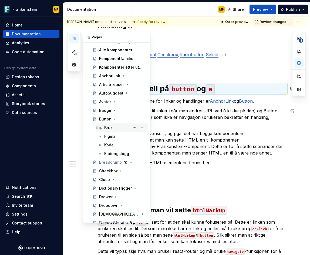
click at [115, 128] on div "Bruk" at bounding box center [125, 128] width 42 height 8
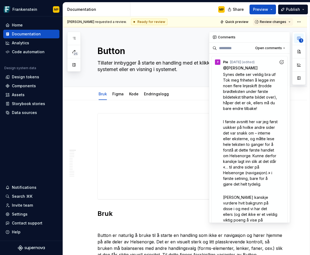
click at [297, 37] on icon "button" at bounding box center [298, 38] width 3 height 3
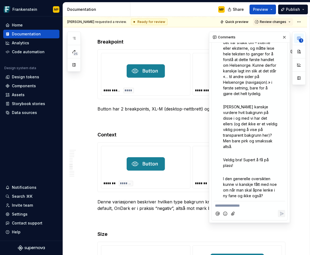
scroll to position [2328, 0]
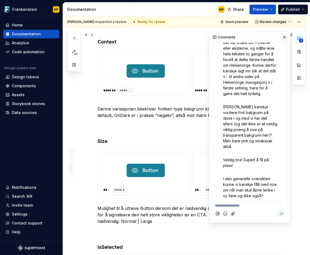
click at [283, 38] on button "button" at bounding box center [285, 38] width 8 height 8
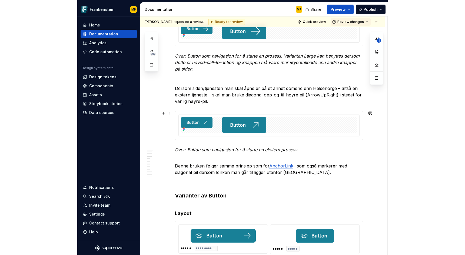
scroll to position [1360, 0]
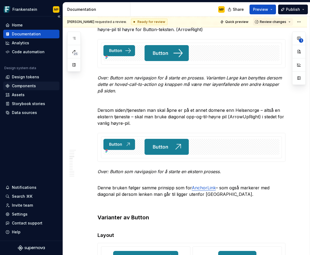
click at [32, 86] on div "Components" at bounding box center [24, 85] width 24 height 5
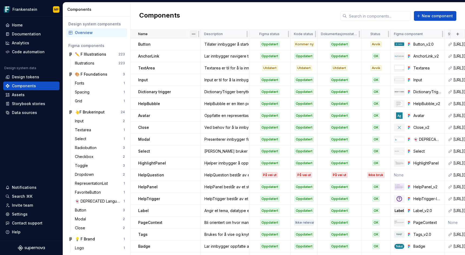
click at [190, 34] on html "Frankenstein MP Home Documentation Analytics Code automation Design system data…" at bounding box center [232, 127] width 465 height 255
click at [196, 44] on icon at bounding box center [195, 45] width 3 height 2
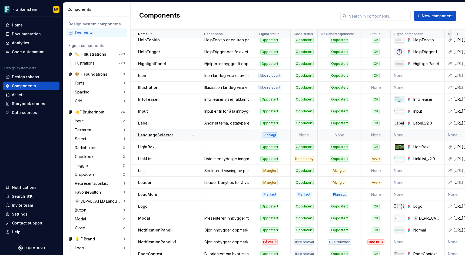
scroll to position [434, 0]
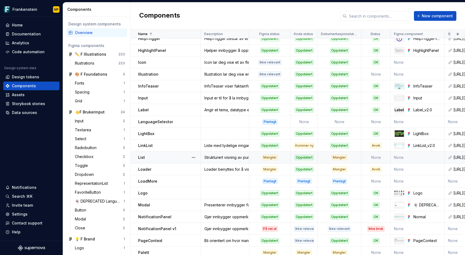
click at [178, 157] on div "List" at bounding box center [169, 157] width 62 height 5
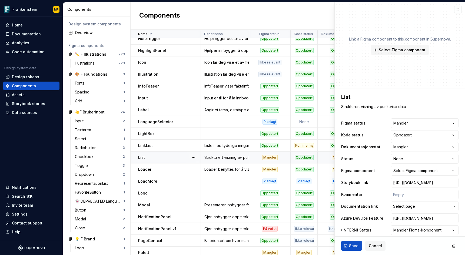
type textarea "*"
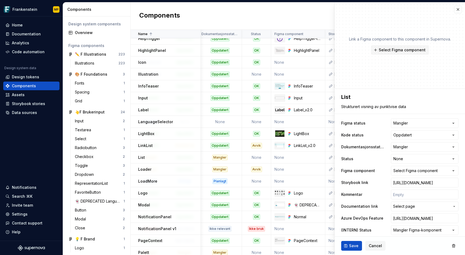
scroll to position [15, 0]
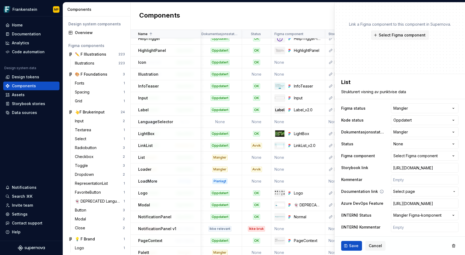
click at [310, 192] on span "Select page" at bounding box center [421, 191] width 57 height 5
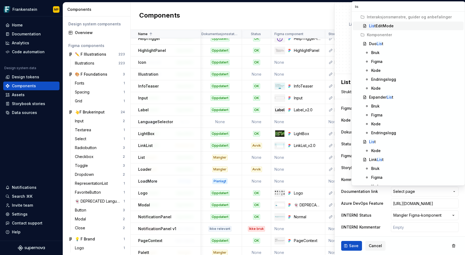
type input "list"
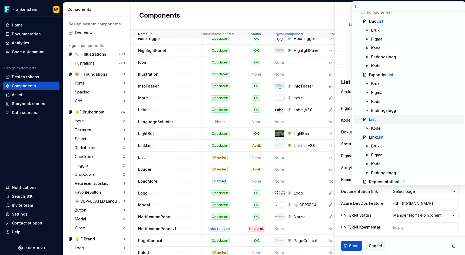
click at [310, 120] on div "List" at bounding box center [415, 119] width 92 height 5
type textarea "*"
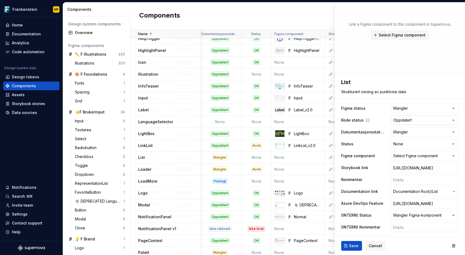
click at [310, 120] on html "Frankenstein MP Home Documentation Analytics Code automation Design system data…" at bounding box center [232, 127] width 465 height 255
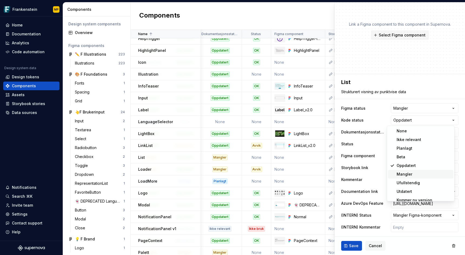
scroll to position [7, 0]
click at [310, 123] on html "Frankenstein MP Home Documentation Analytics Code automation Design system data…" at bounding box center [232, 127] width 465 height 255
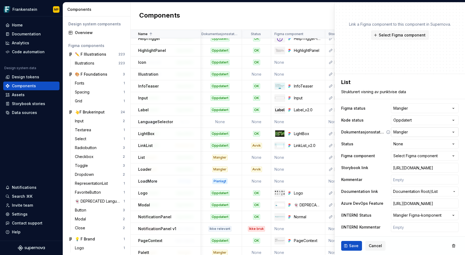
click at [310, 134] on html "Frankenstein MP Home Documentation Analytics Code automation Design system data…" at bounding box center [232, 127] width 465 height 255
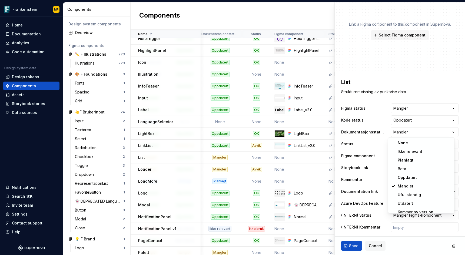
select select "**********"
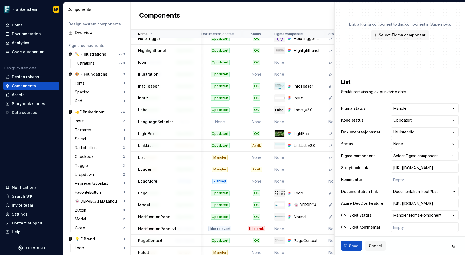
click at [310, 245] on span "Save" at bounding box center [353, 245] width 9 height 5
type textarea "*"
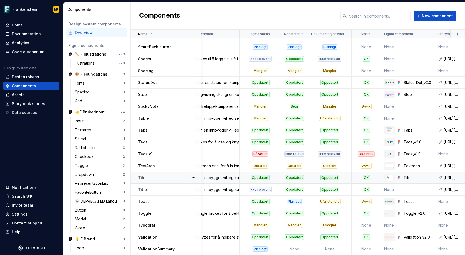
scroll to position [821, 0]
